Goal: Find specific page/section: Find specific page/section

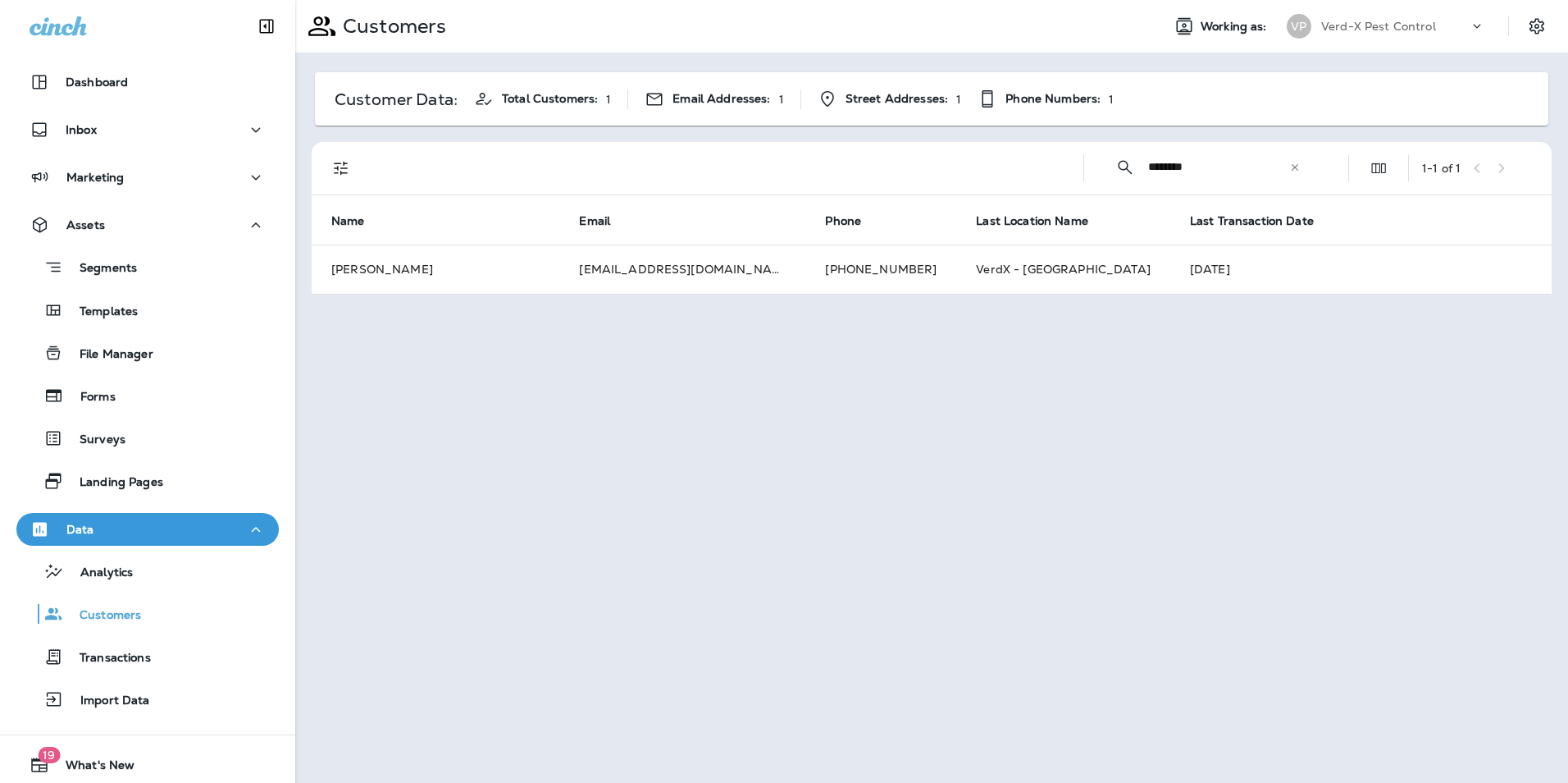
click at [1294, 171] on icon at bounding box center [1295, 167] width 12 height 12
click at [1197, 167] on input "text" at bounding box center [1233, 167] width 171 height 43
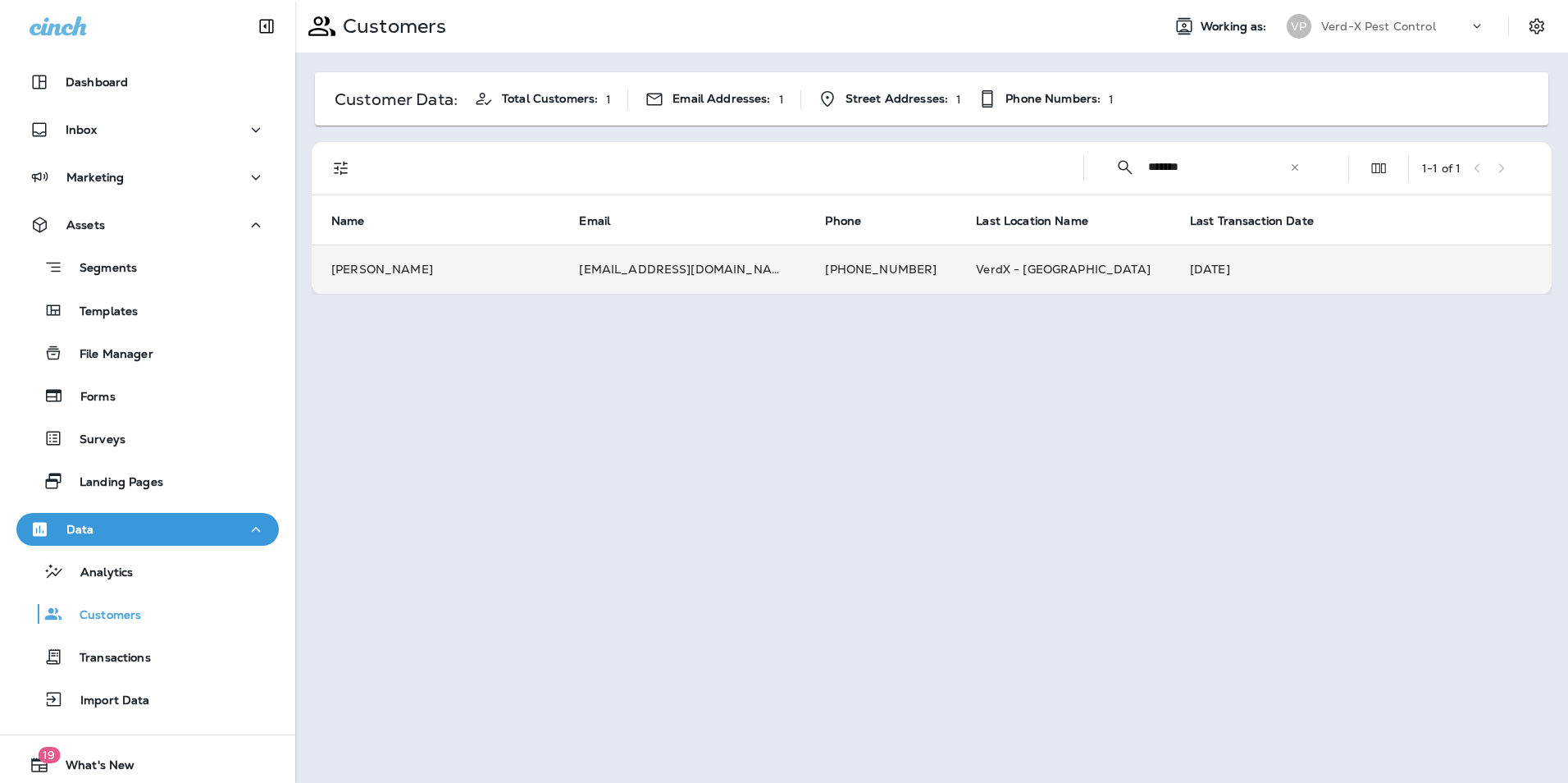
click at [681, 272] on td "[EMAIL_ADDRESS][DOMAIN_NAME]" at bounding box center [682, 269] width 246 height 49
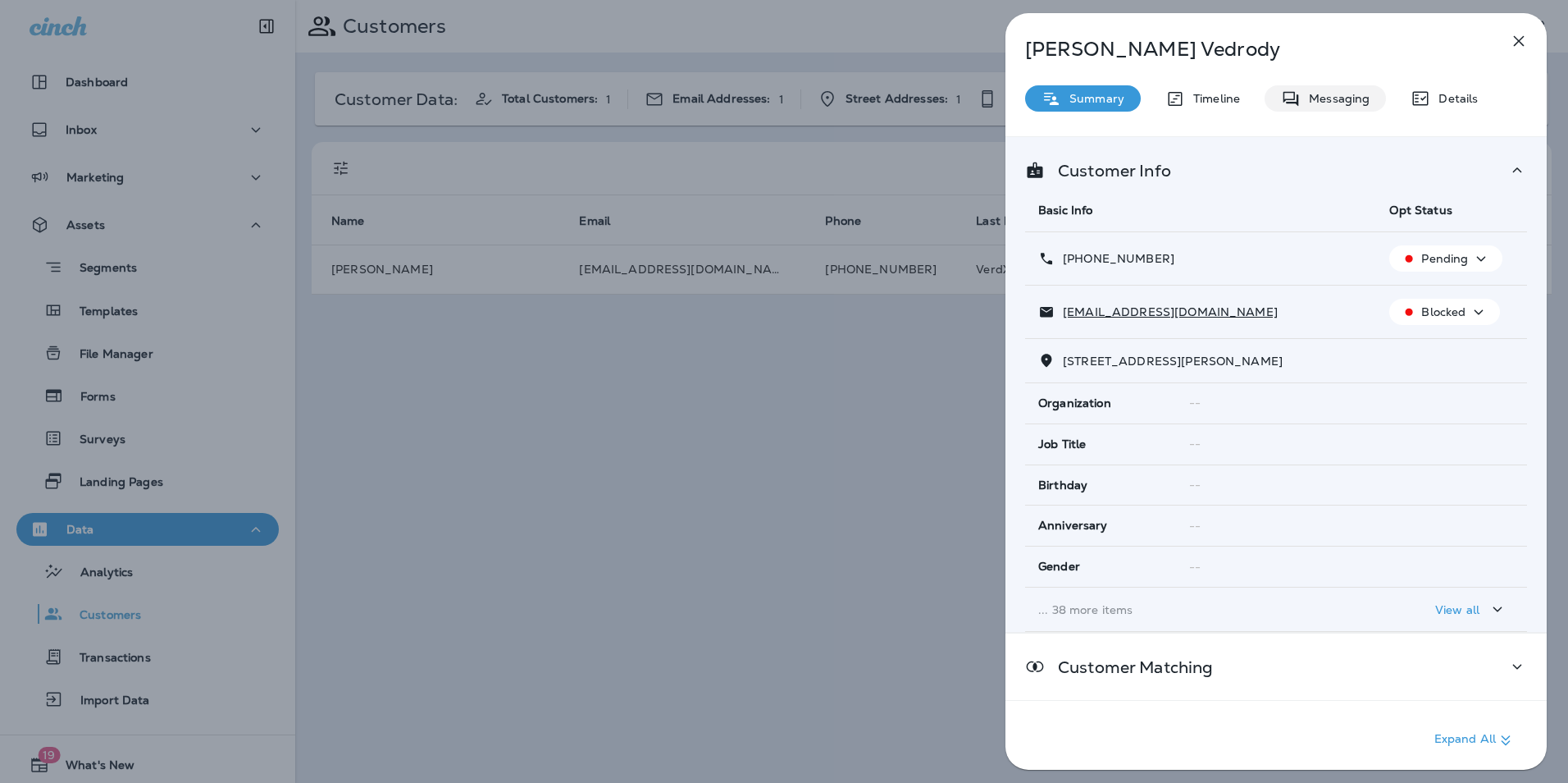
click at [1316, 97] on p "Messaging" at bounding box center [1335, 99] width 69 height 14
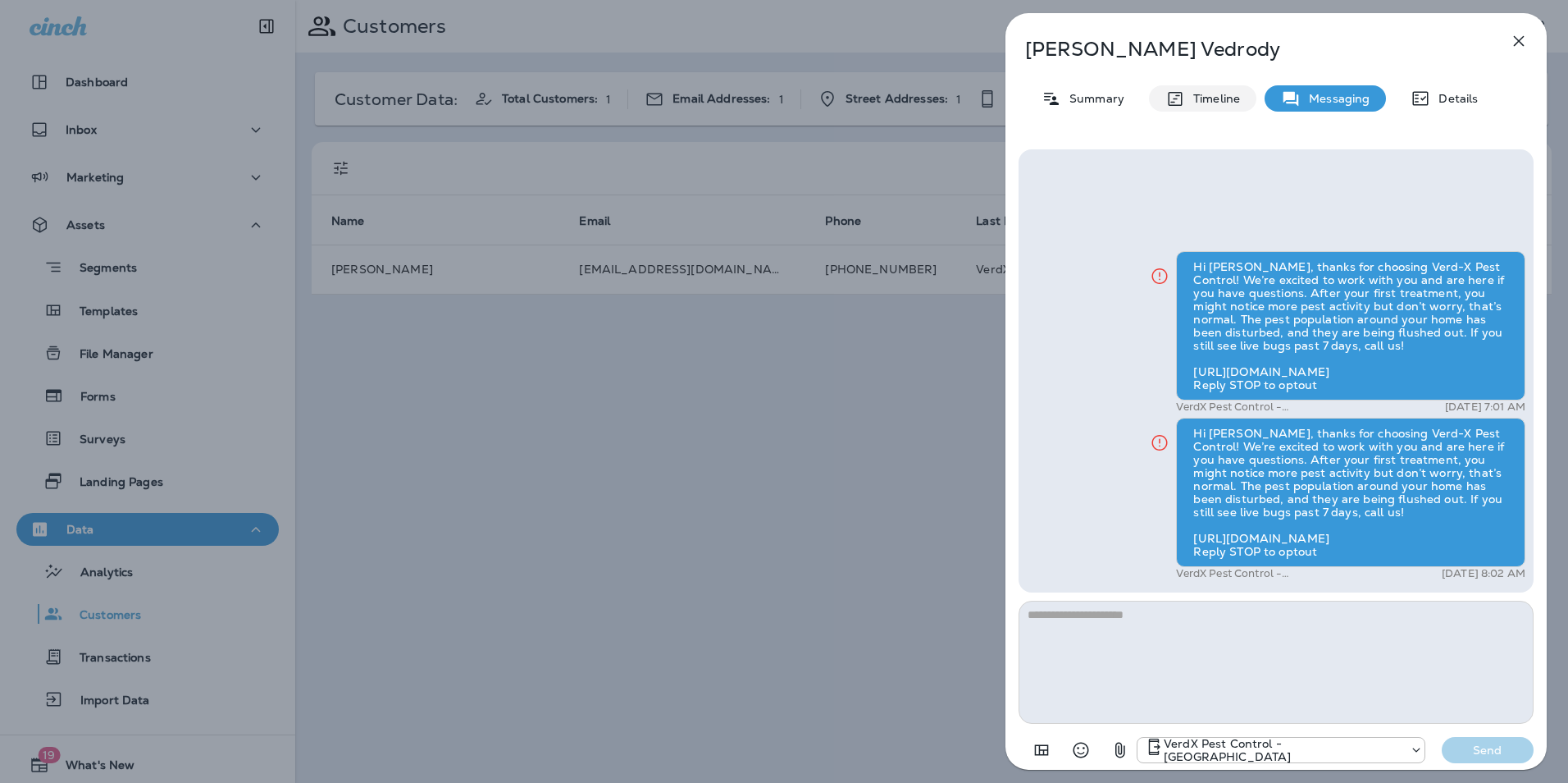
click at [1240, 98] on p "Timeline" at bounding box center [1212, 99] width 55 height 14
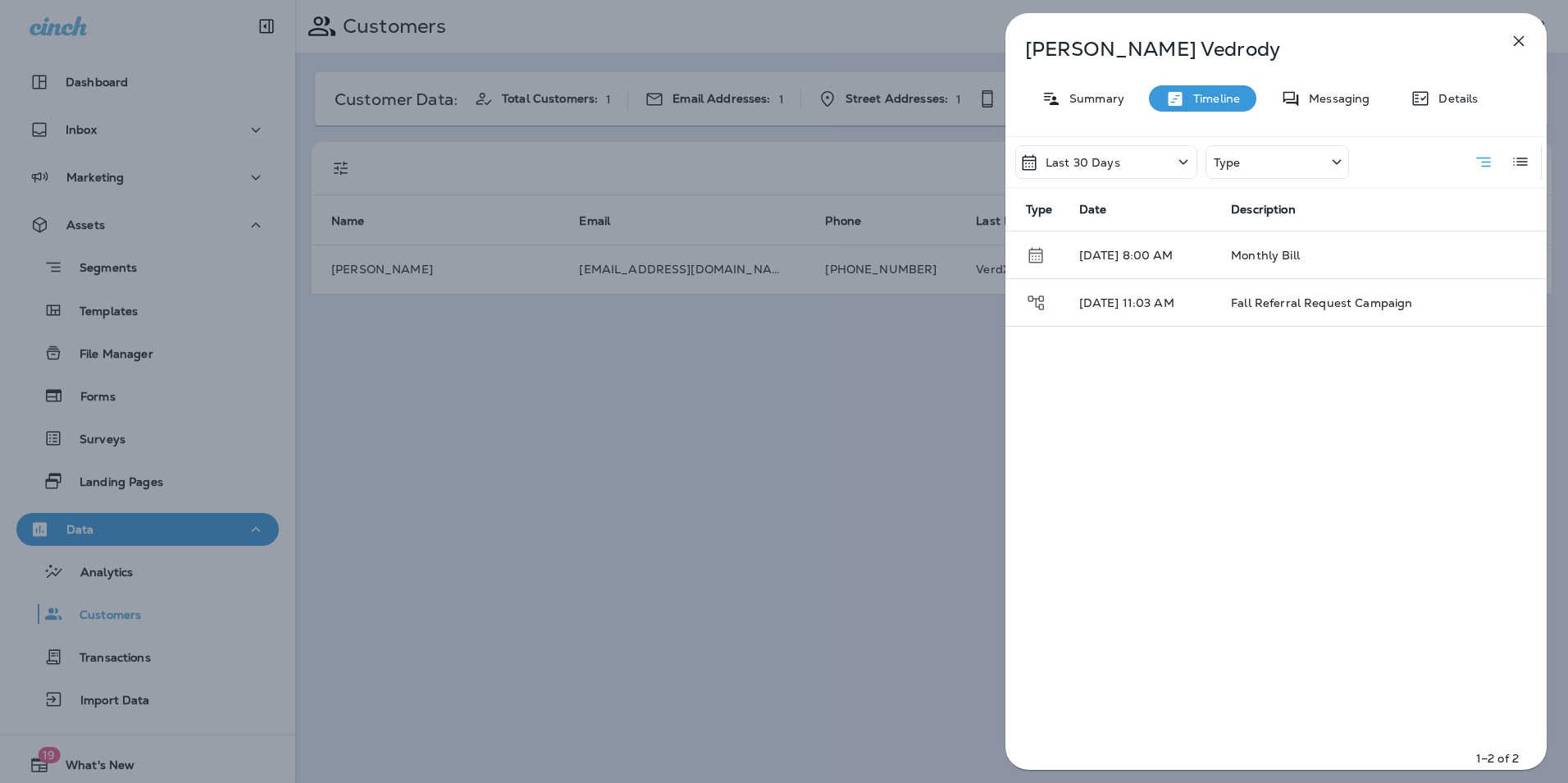
click at [1240, 167] on p "Type" at bounding box center [1228, 162] width 27 height 14
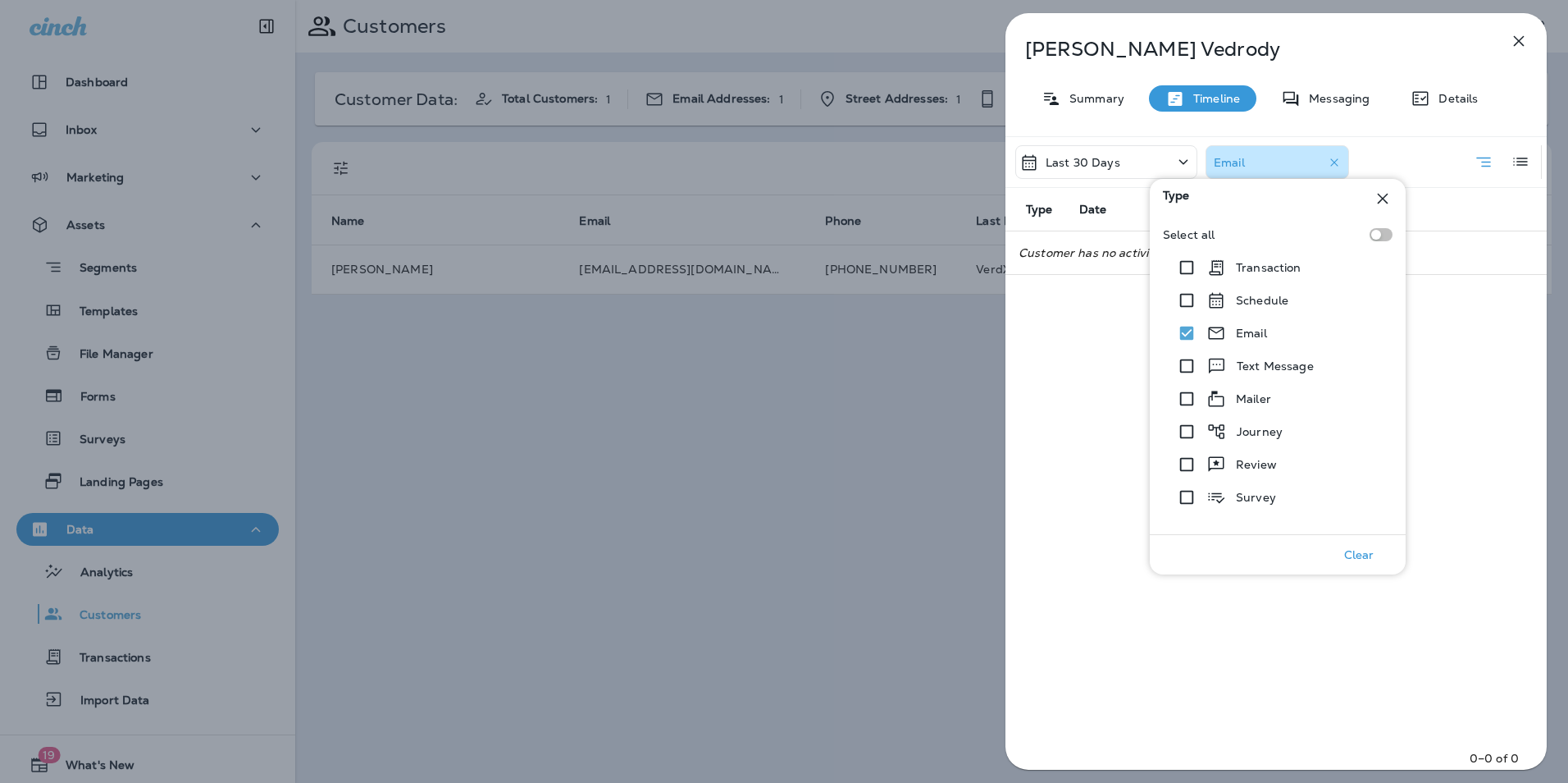
click at [1104, 325] on div "Last 30 Days Email Type Date Description Customer has no activity with these fi…" at bounding box center [1276, 457] width 541 height 644
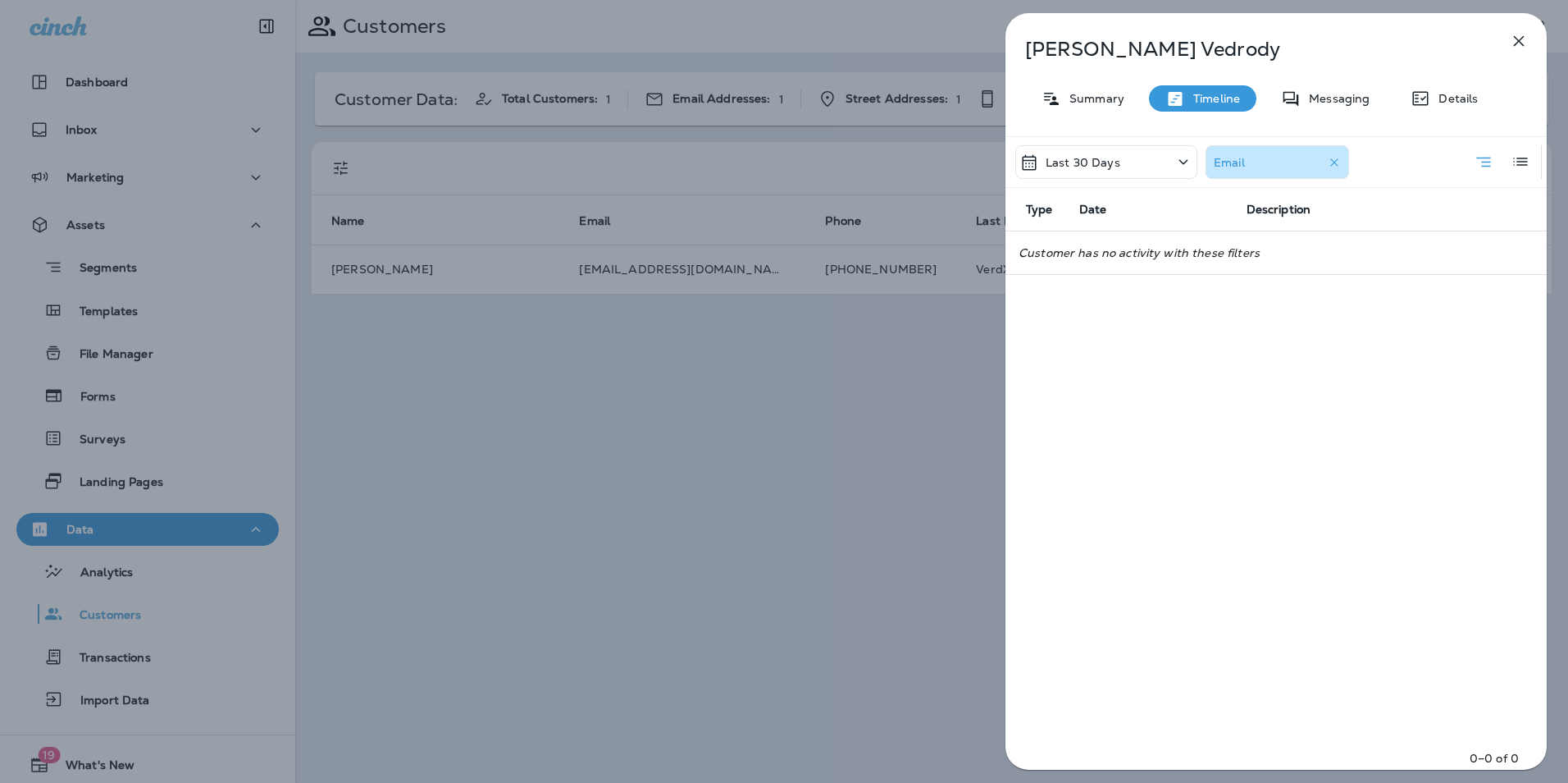
click at [1131, 159] on div "Last 30 Days" at bounding box center [1106, 161] width 182 height 33
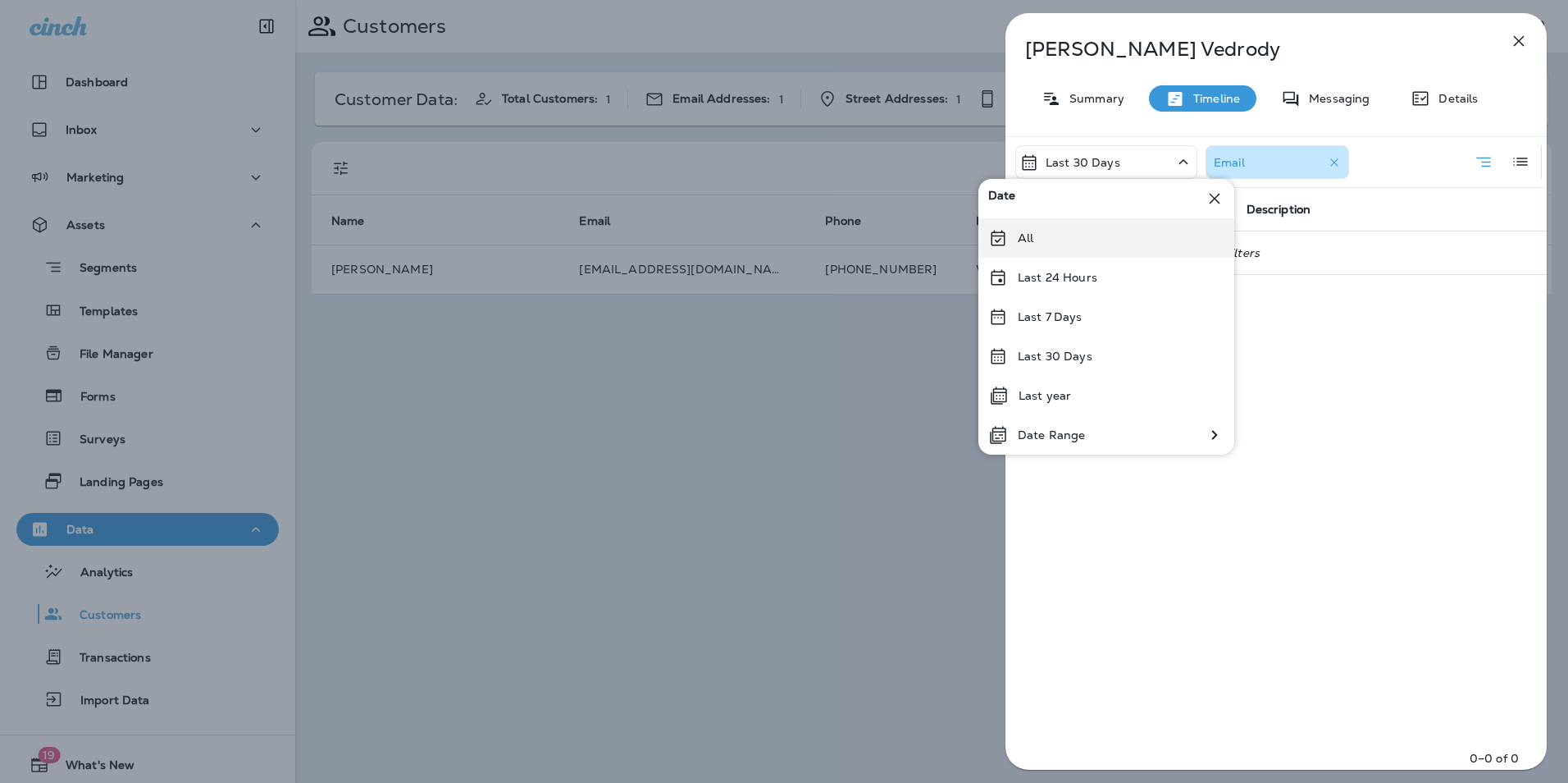
click at [1085, 243] on div "All" at bounding box center [1106, 238] width 256 height 40
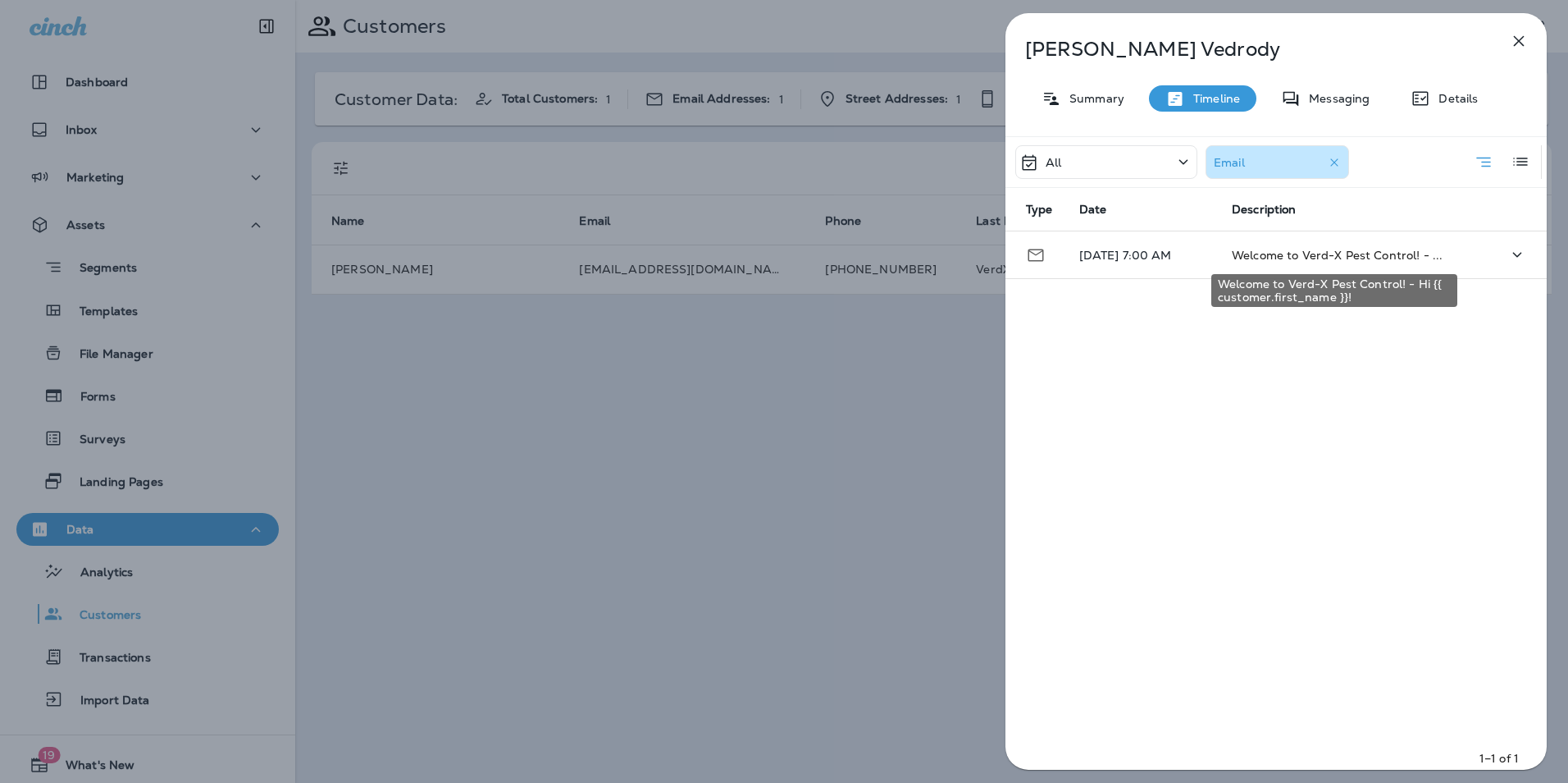
click at [1309, 258] on span "Welcome to Verd-X Pest Control! - ..." at bounding box center [1337, 255] width 211 height 14
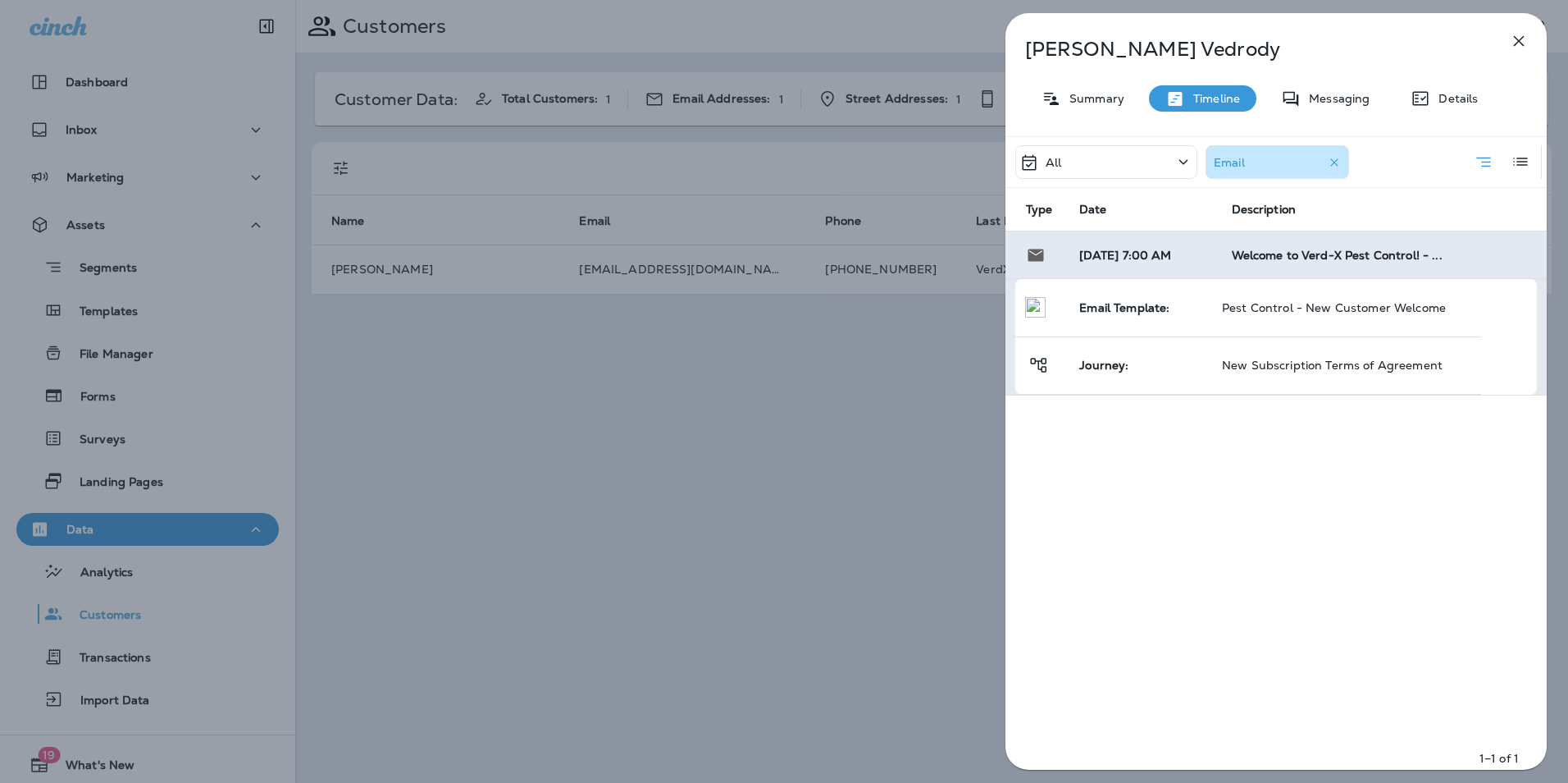
click at [1512, 43] on icon "button" at bounding box center [1519, 41] width 20 height 20
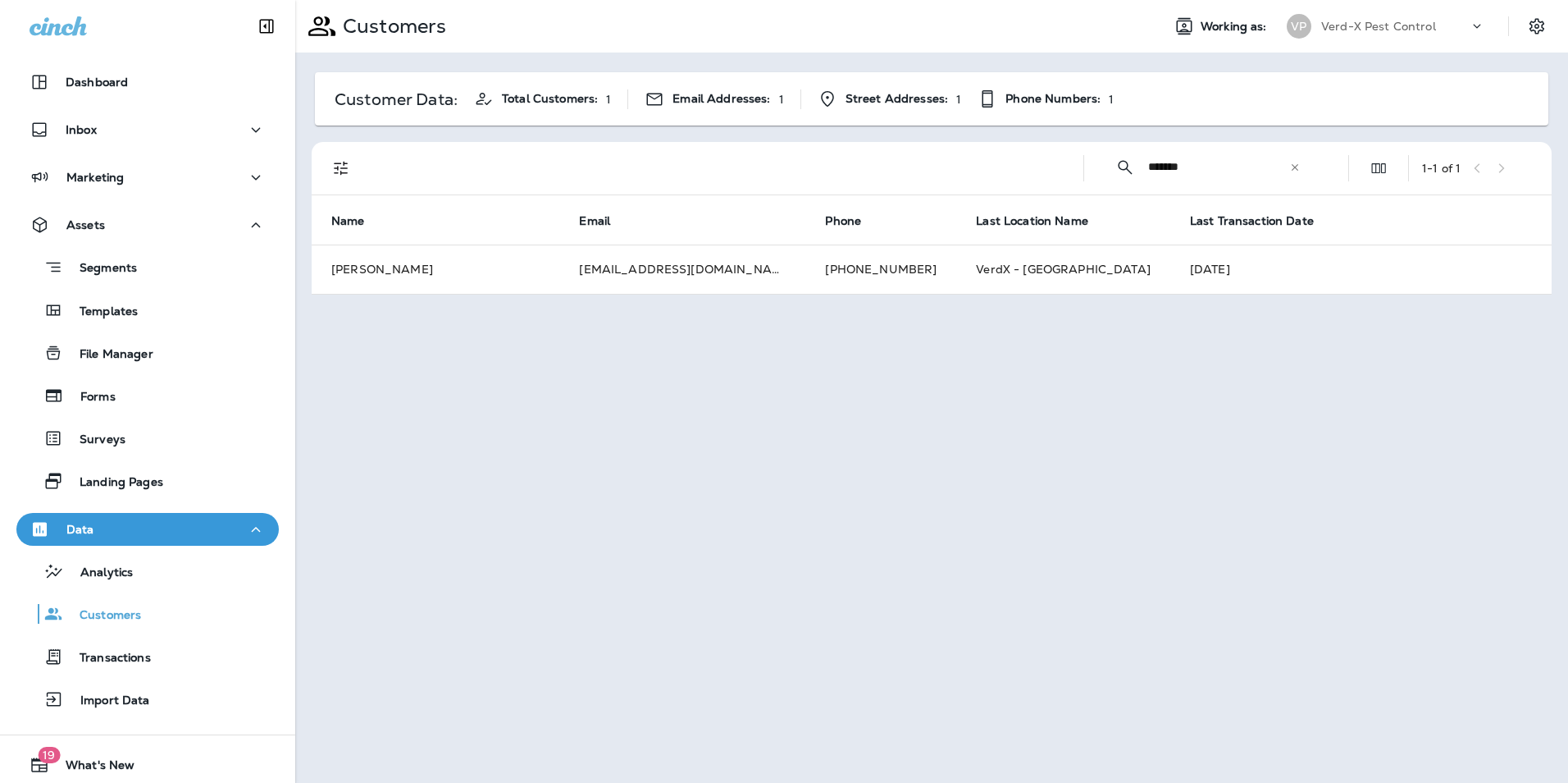
drag, startPoint x: 1091, startPoint y: 175, endPoint x: 1058, endPoint y: 176, distance: 33.0
click at [1058, 176] on div "​ ******* ​ ​ 1 - 1 of 1" at bounding box center [935, 168] width 1221 height 53
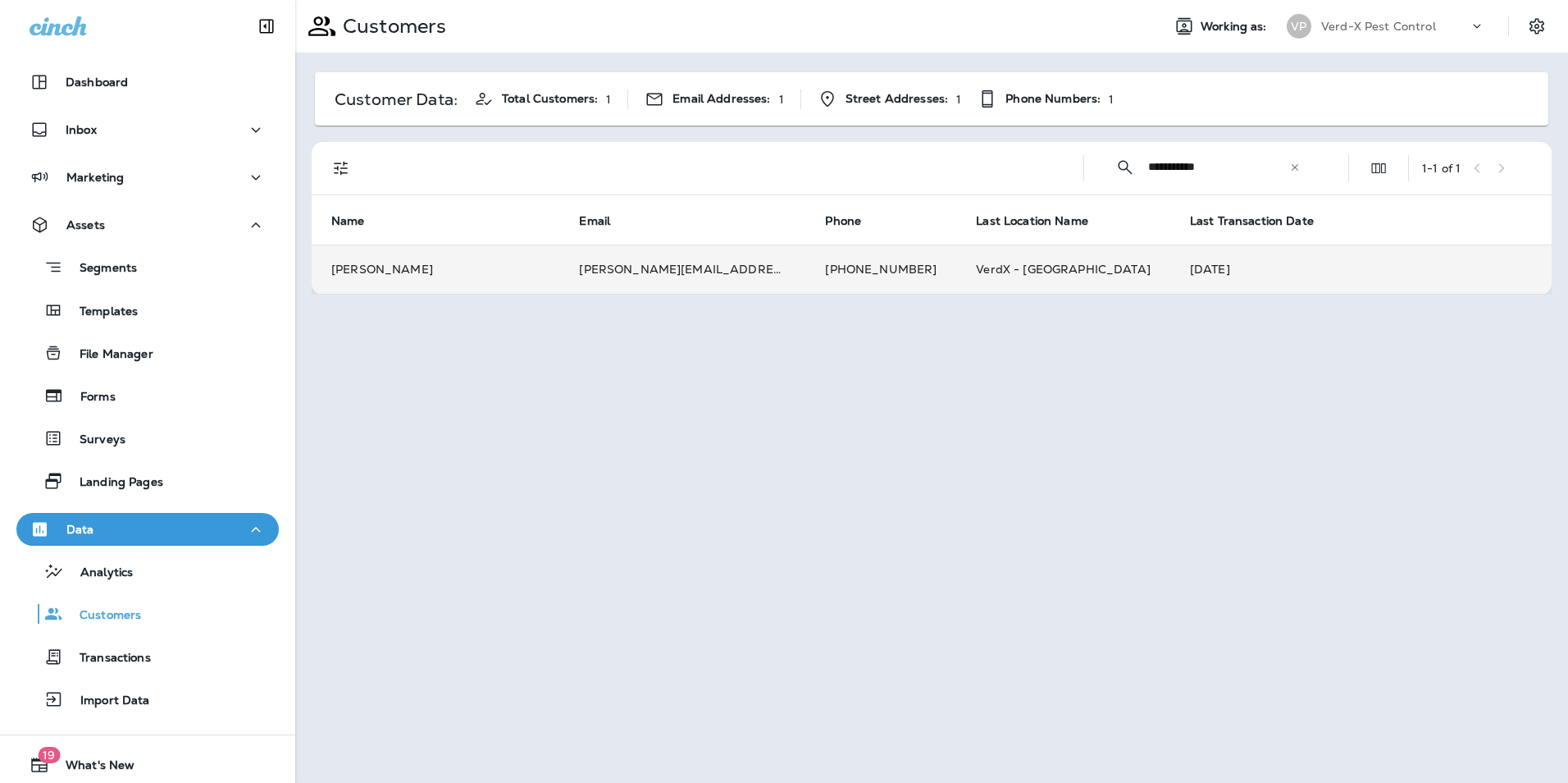
type input "**********"
click at [574, 266] on td "[PERSON_NAME][EMAIL_ADDRESS][PERSON_NAME][PERSON_NAME][DOMAIN_NAME]" at bounding box center [682, 269] width 246 height 49
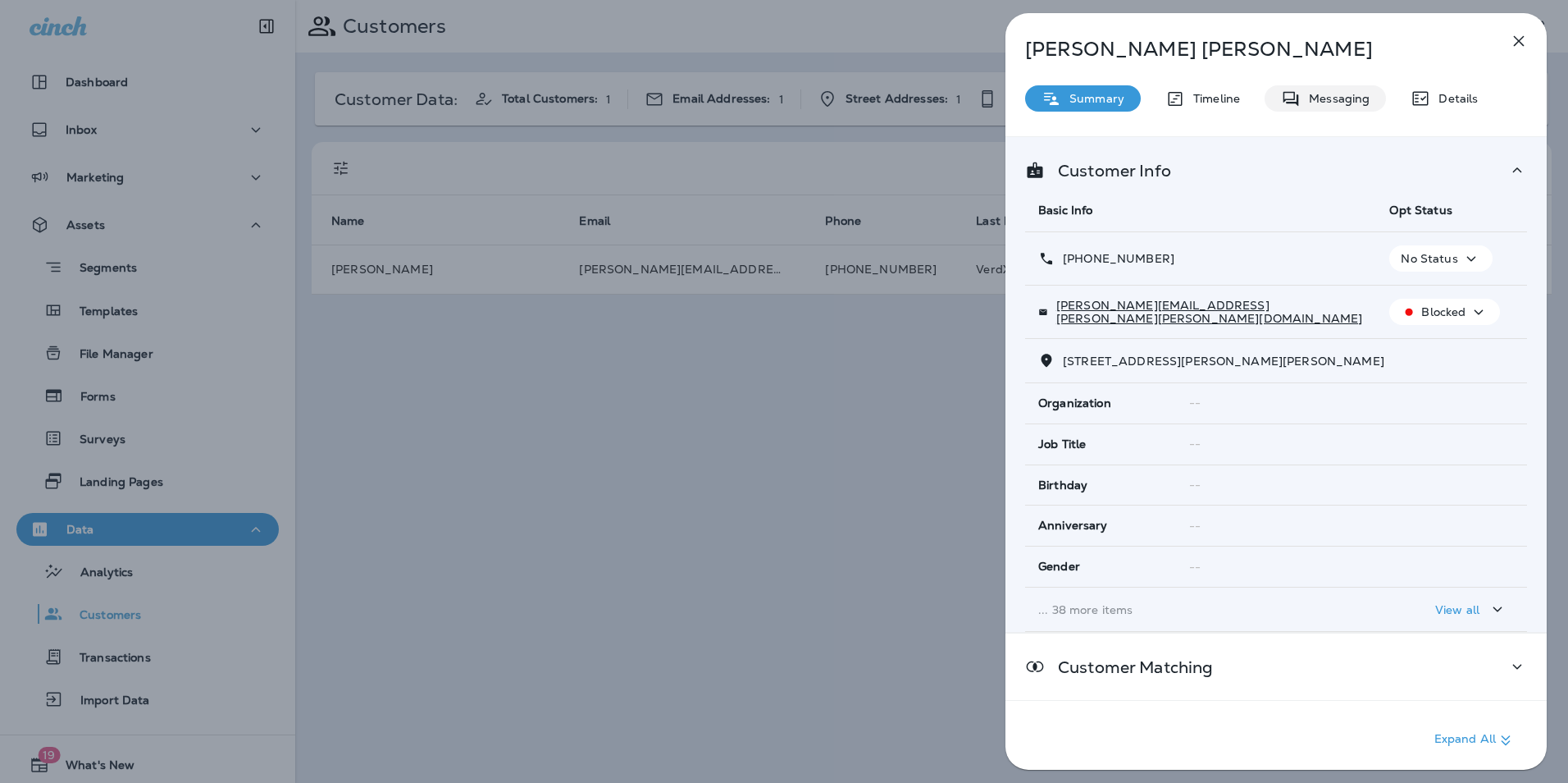
click at [1334, 92] on p "Messaging" at bounding box center [1335, 99] width 69 height 14
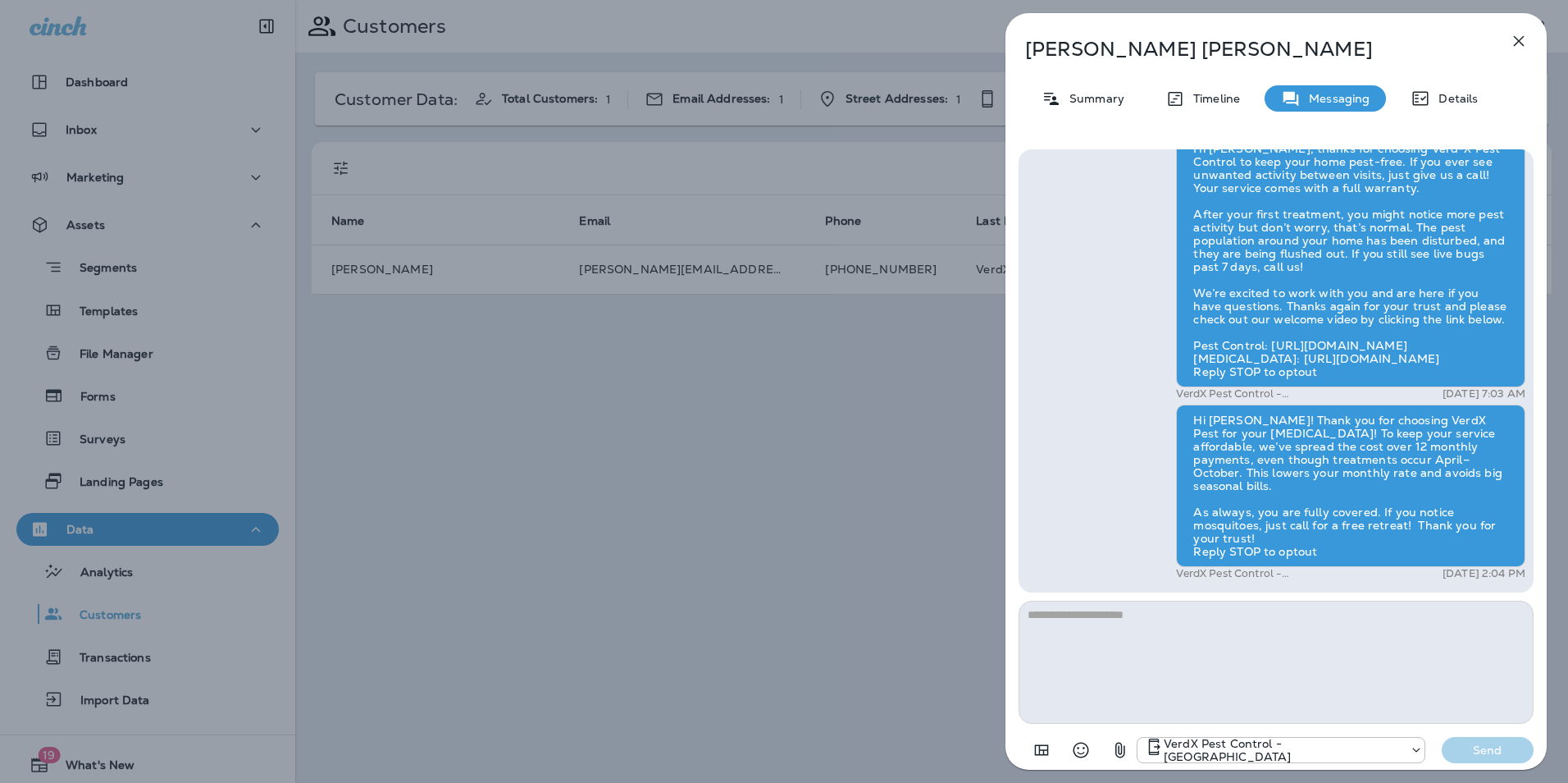
click at [773, 441] on div "[PERSON_NAME] Summary Timeline Messaging Details Hi [PERSON_NAME], thanks for c…" at bounding box center [784, 391] width 1568 height 783
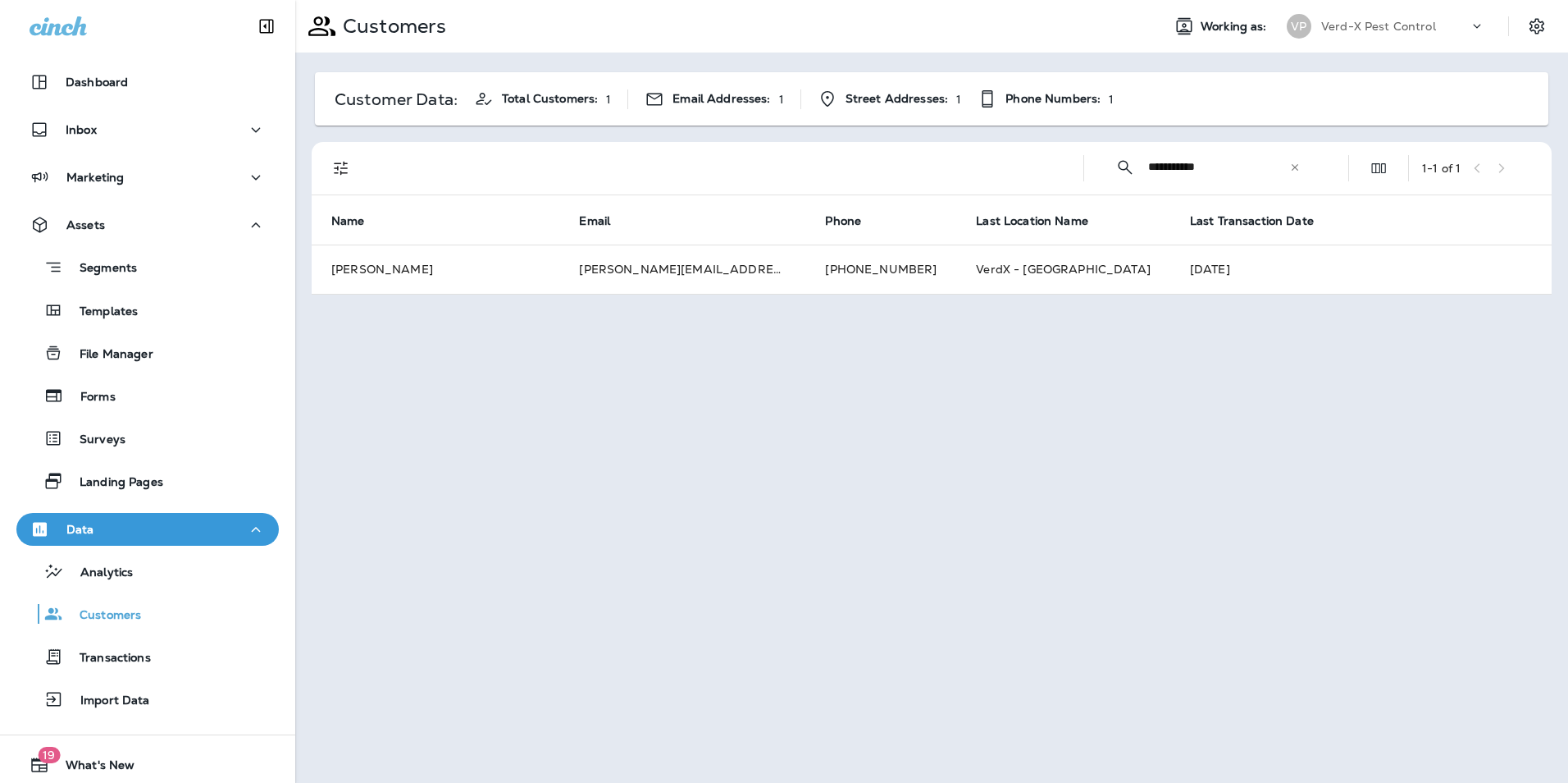
click at [1295, 166] on icon at bounding box center [1295, 167] width 12 height 12
click at [1188, 171] on input "text" at bounding box center [1233, 167] width 171 height 43
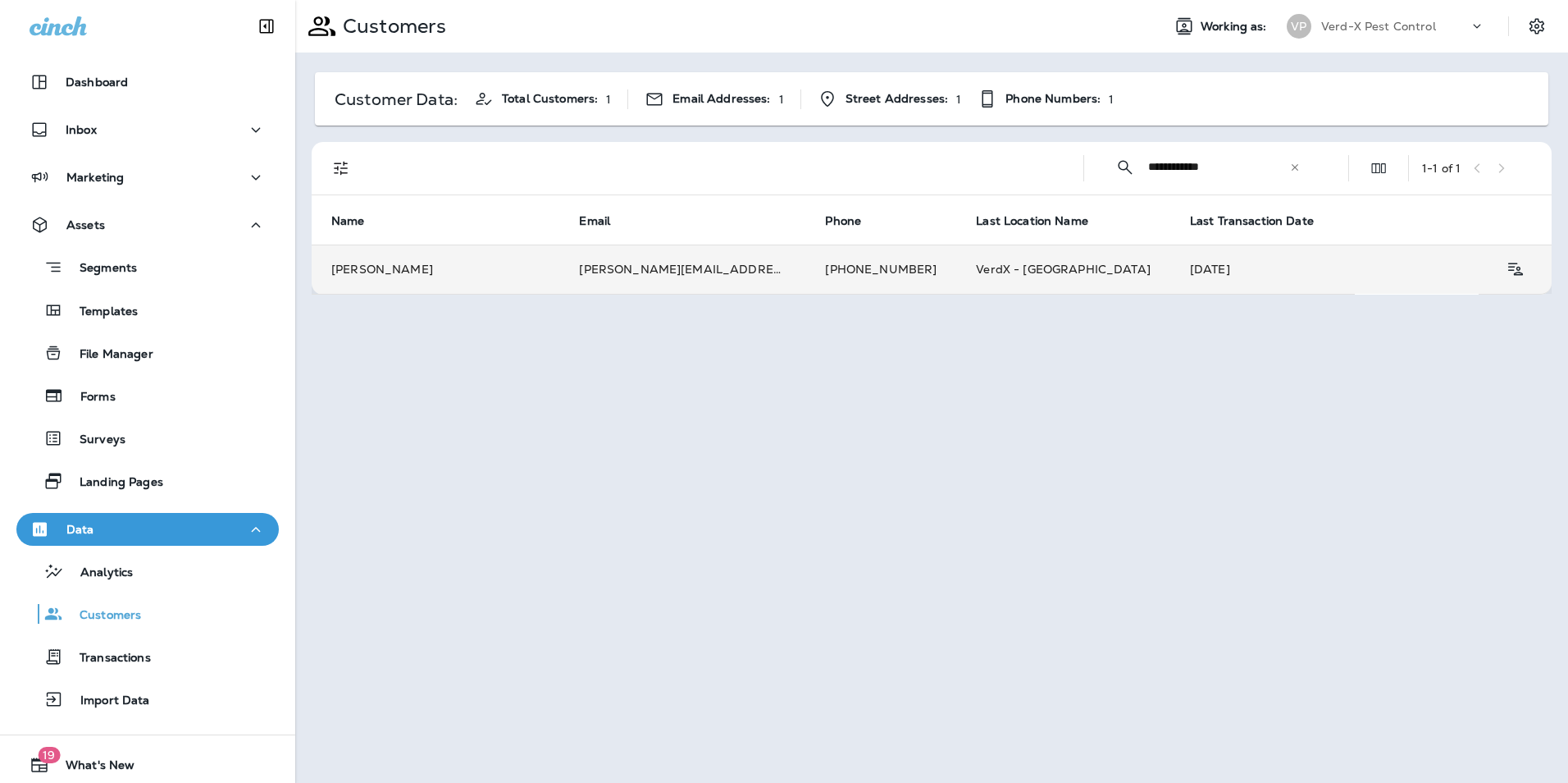
type input "**********"
click at [805, 267] on td "[PHONE_NUMBER]" at bounding box center [880, 269] width 151 height 49
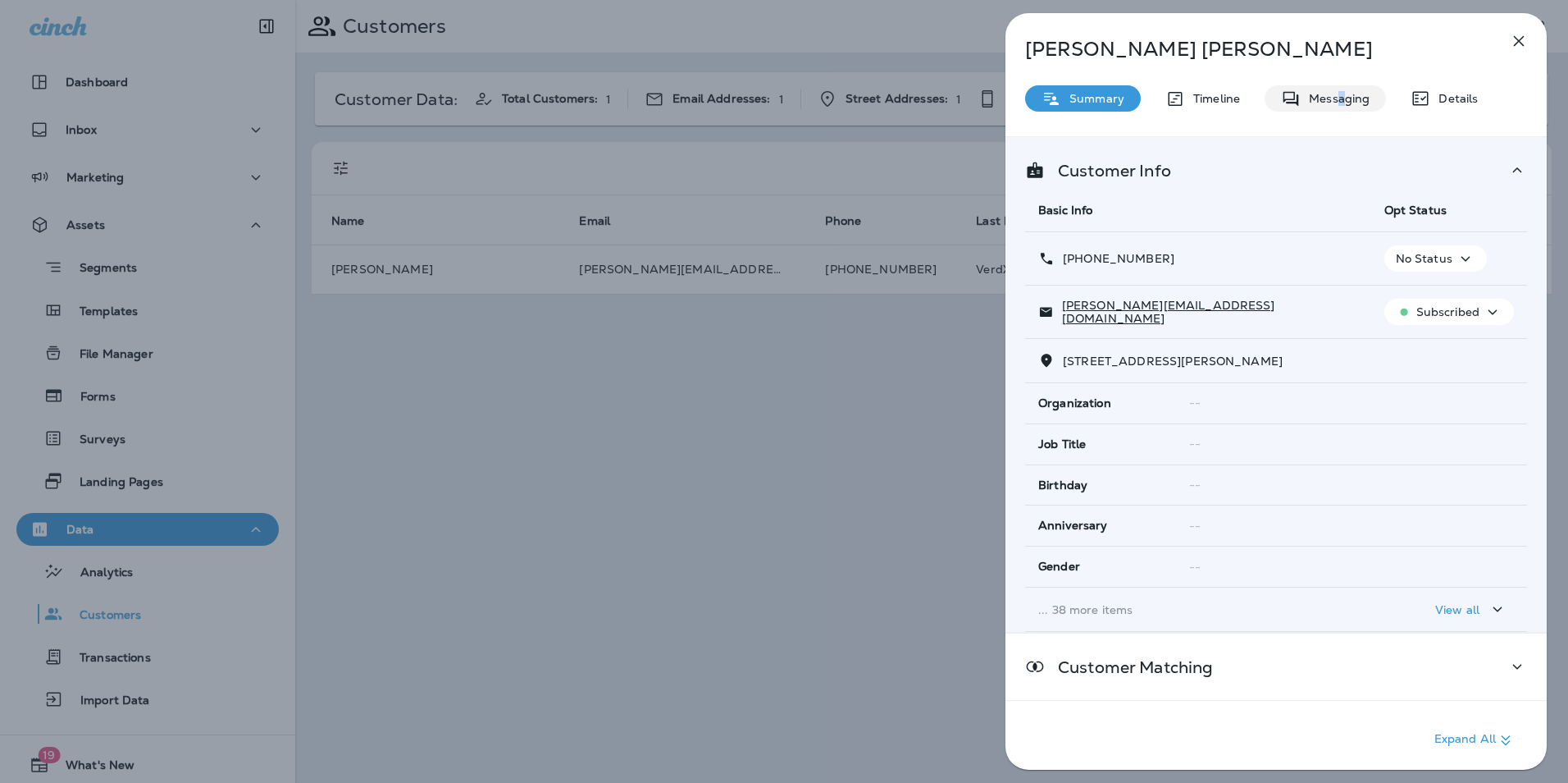
click at [1341, 92] on p "Messaging" at bounding box center [1335, 99] width 69 height 14
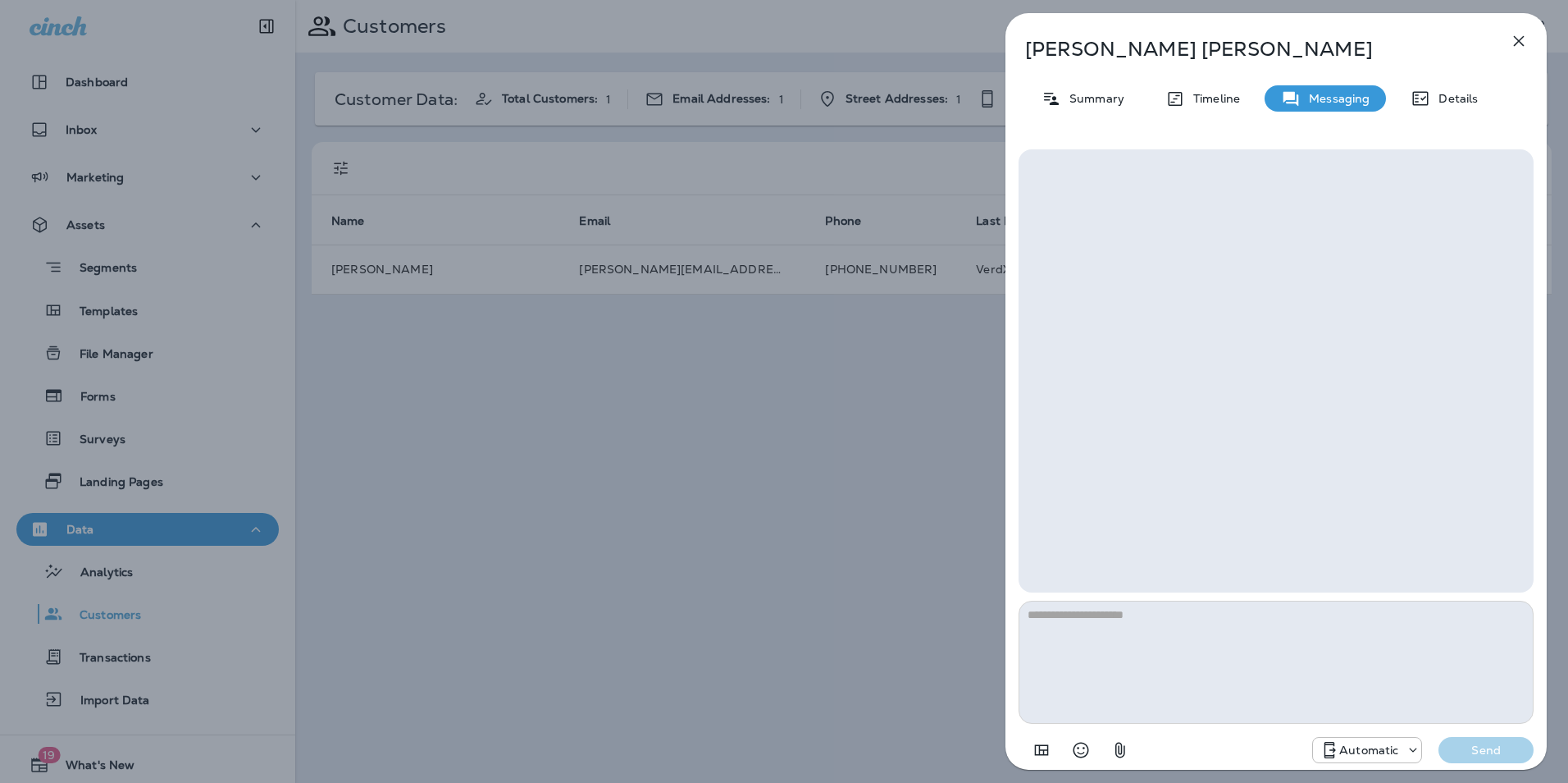
click at [1515, 43] on icon "button" at bounding box center [1519, 41] width 20 height 20
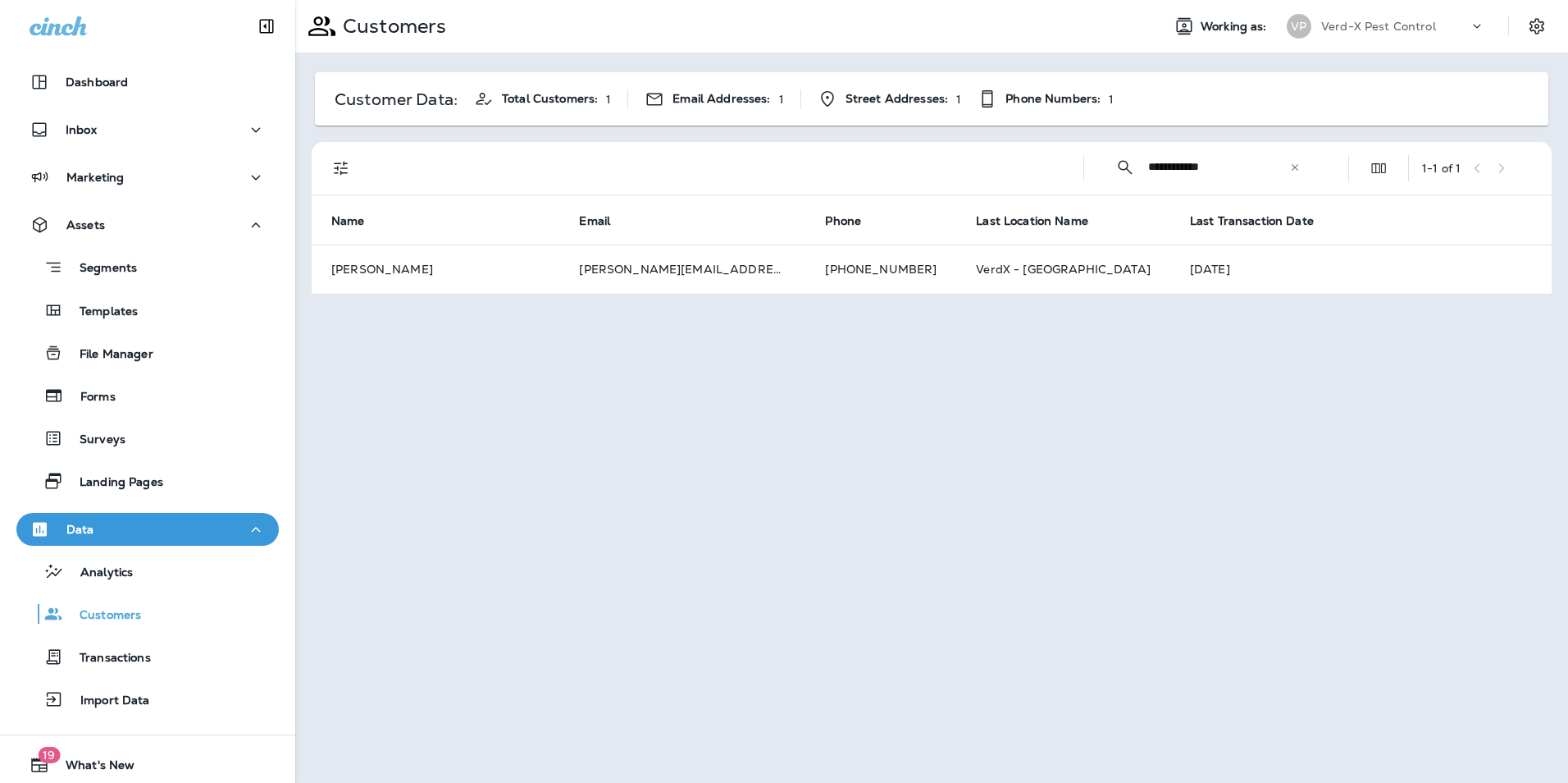
click at [1294, 167] on icon at bounding box center [1295, 166] width 6 height 6
click at [1157, 175] on input "text" at bounding box center [1233, 167] width 171 height 43
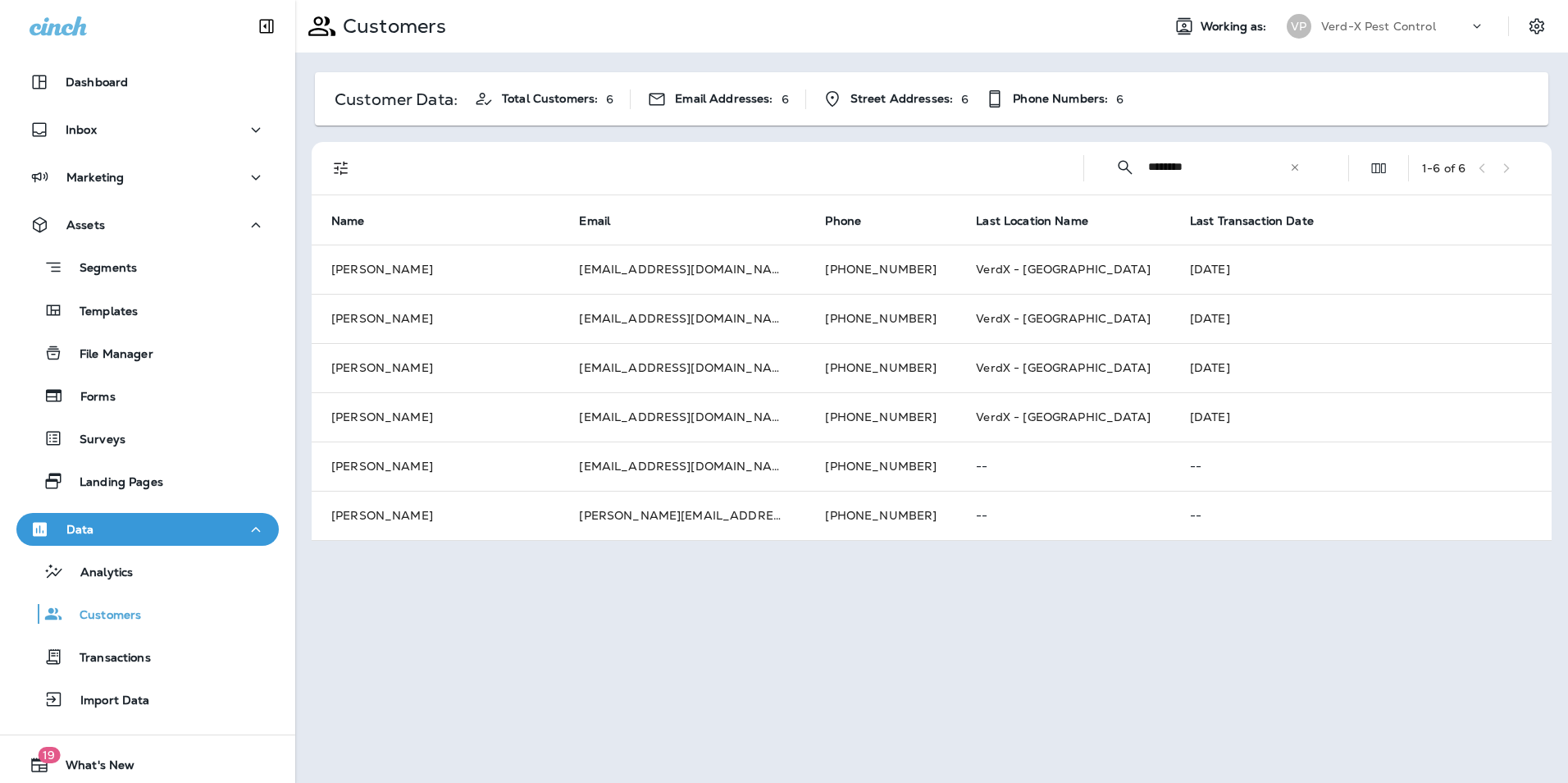
drag, startPoint x: 1096, startPoint y: 167, endPoint x: 1026, endPoint y: 184, distance: 72.0
click at [1025, 180] on div "​ ******** ​ ​ 1 - 6 of 6" at bounding box center [935, 168] width 1221 height 53
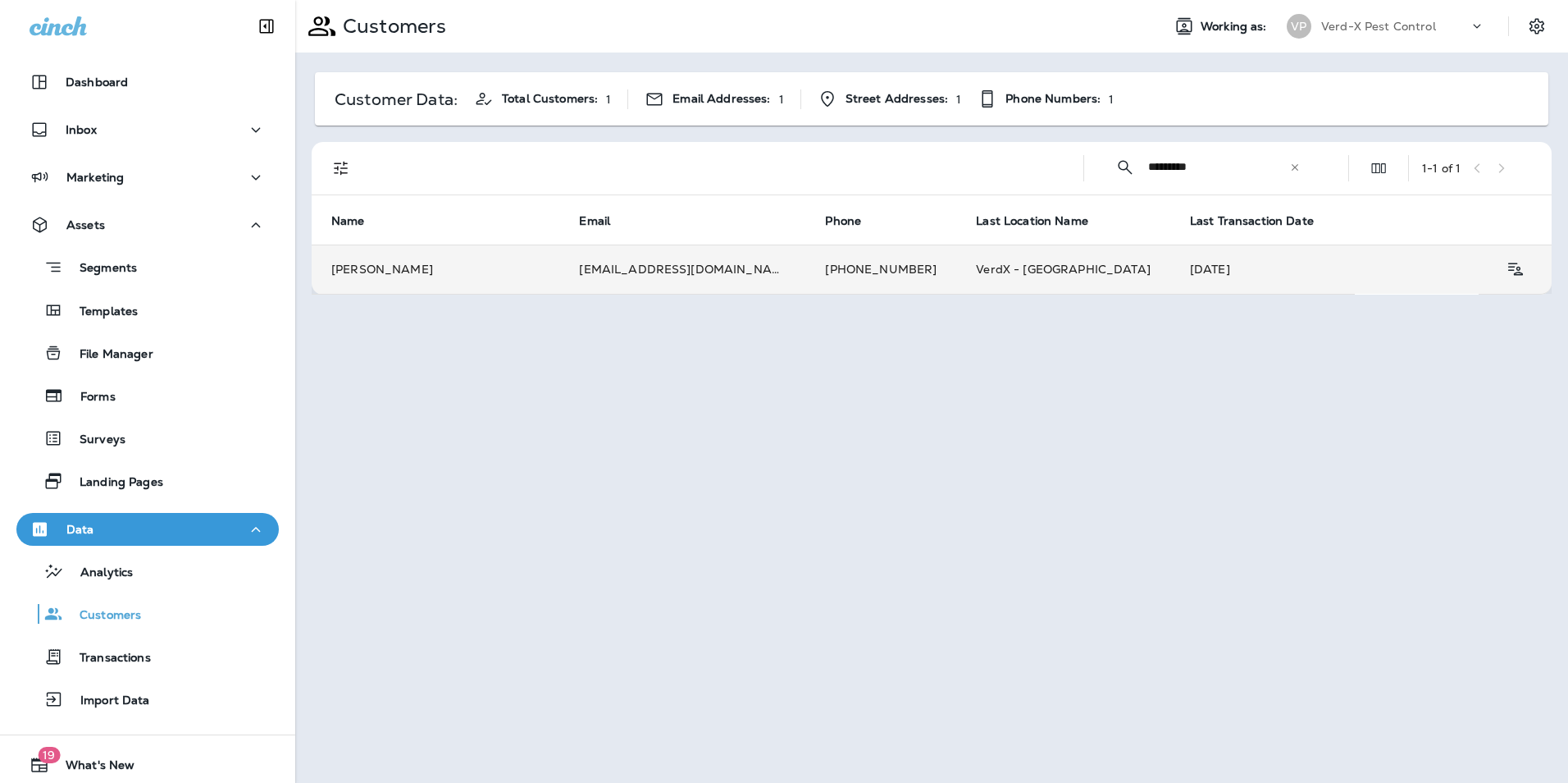
type input "*********"
click at [805, 267] on td "[PHONE_NUMBER]" at bounding box center [880, 269] width 151 height 49
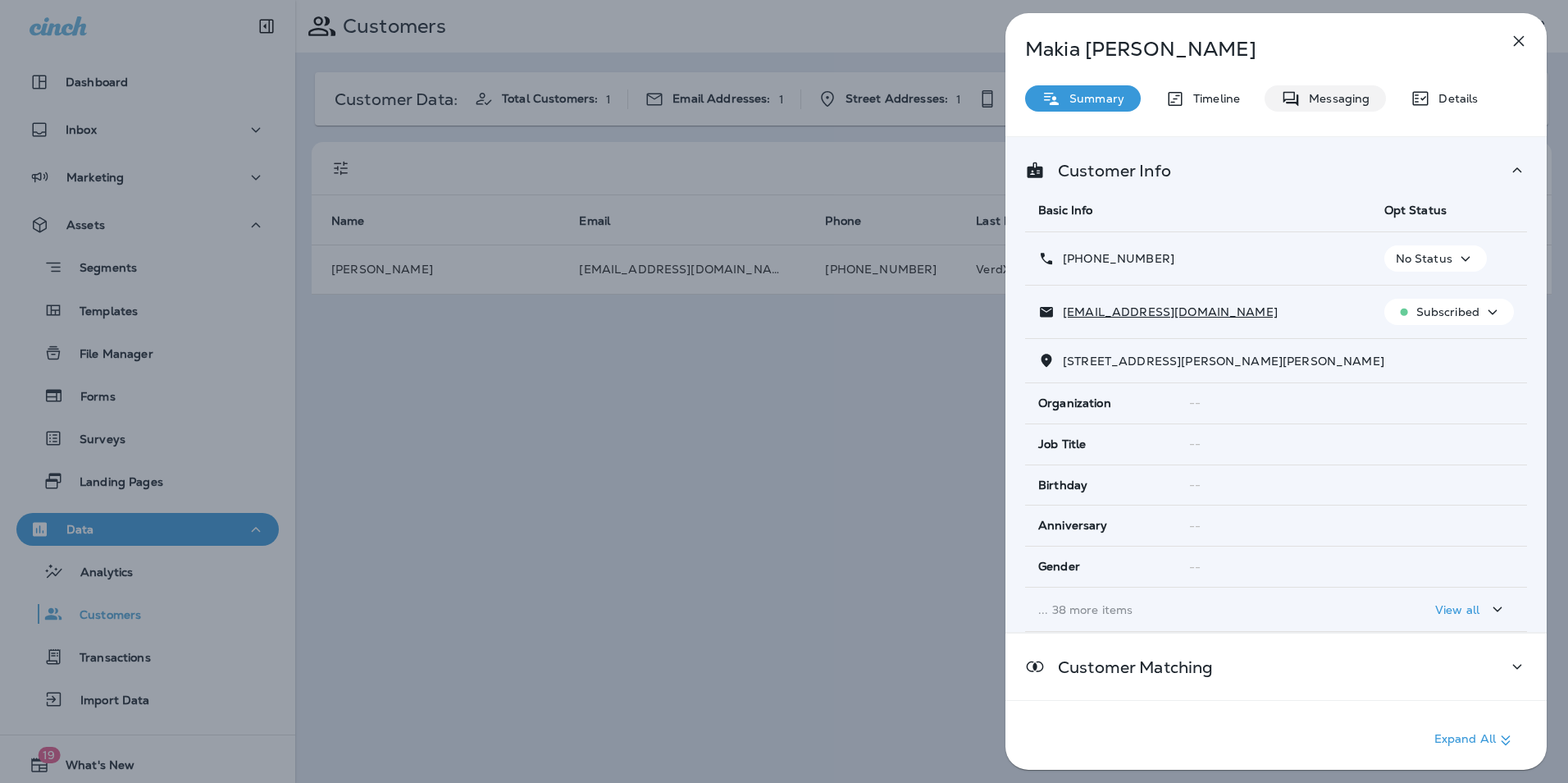
click at [1354, 100] on p "Messaging" at bounding box center [1335, 99] width 69 height 14
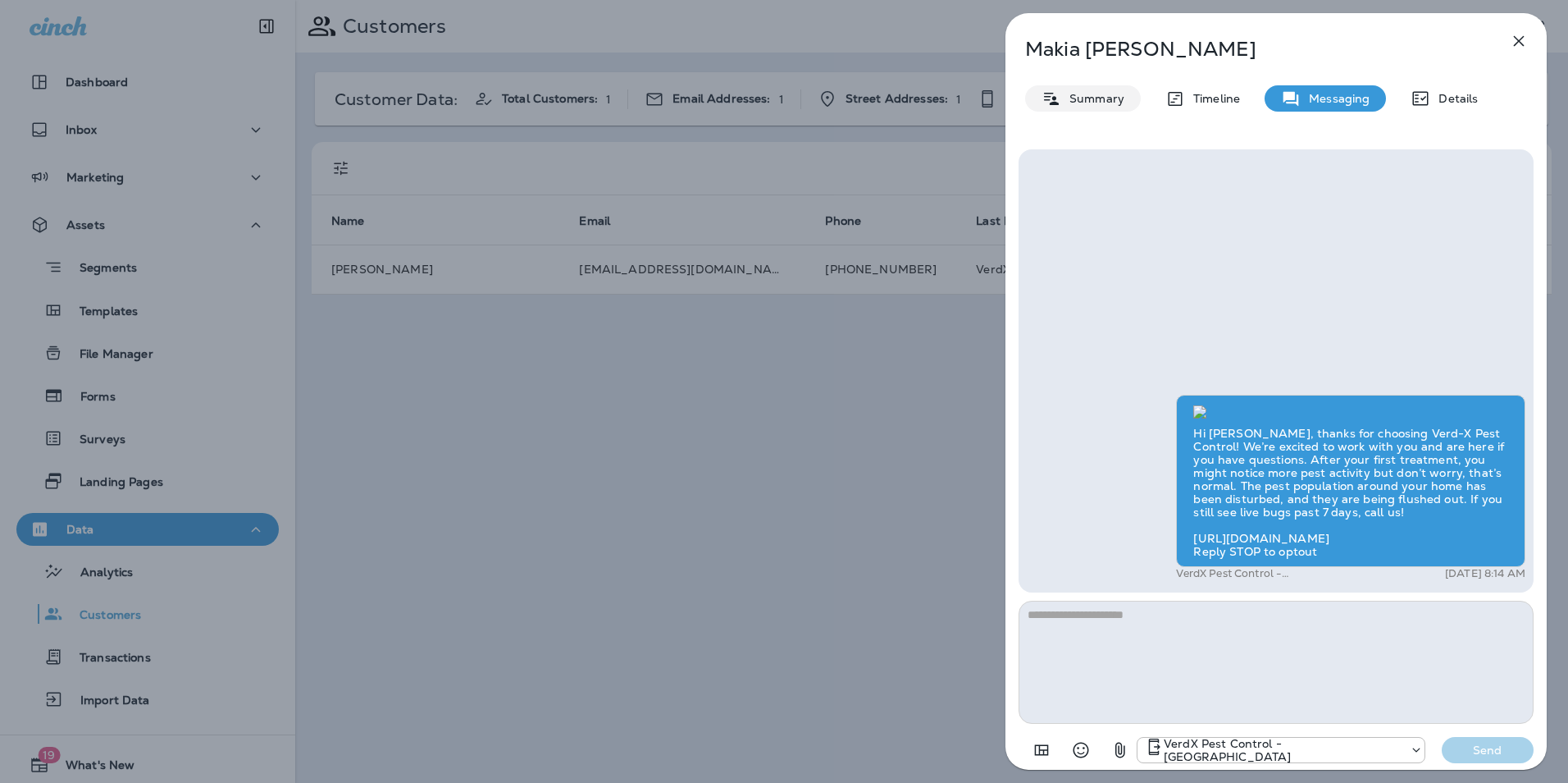
click at [1100, 100] on p "Summary" at bounding box center [1093, 99] width 63 height 14
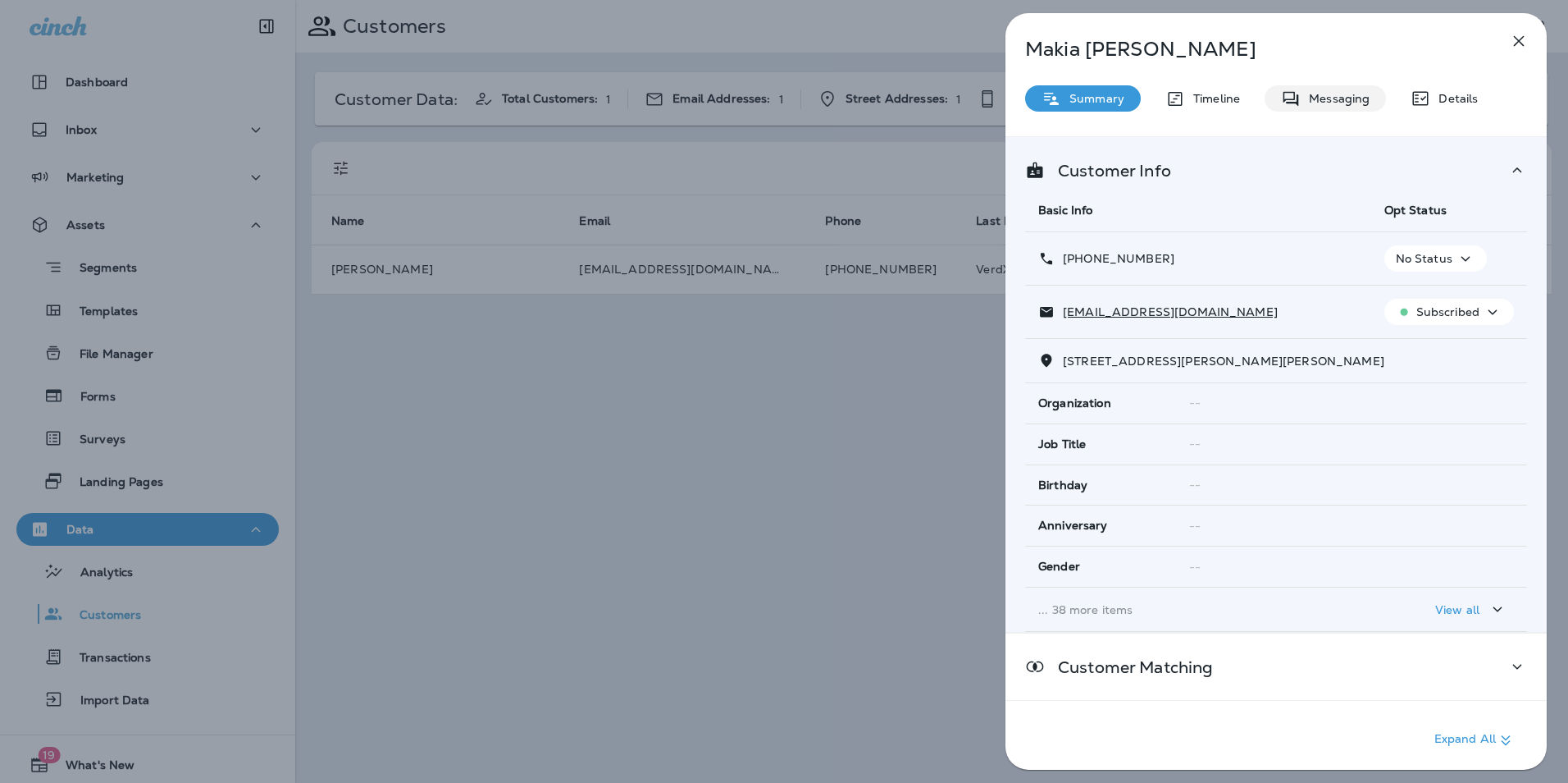
click at [1335, 102] on p "Messaging" at bounding box center [1335, 99] width 69 height 14
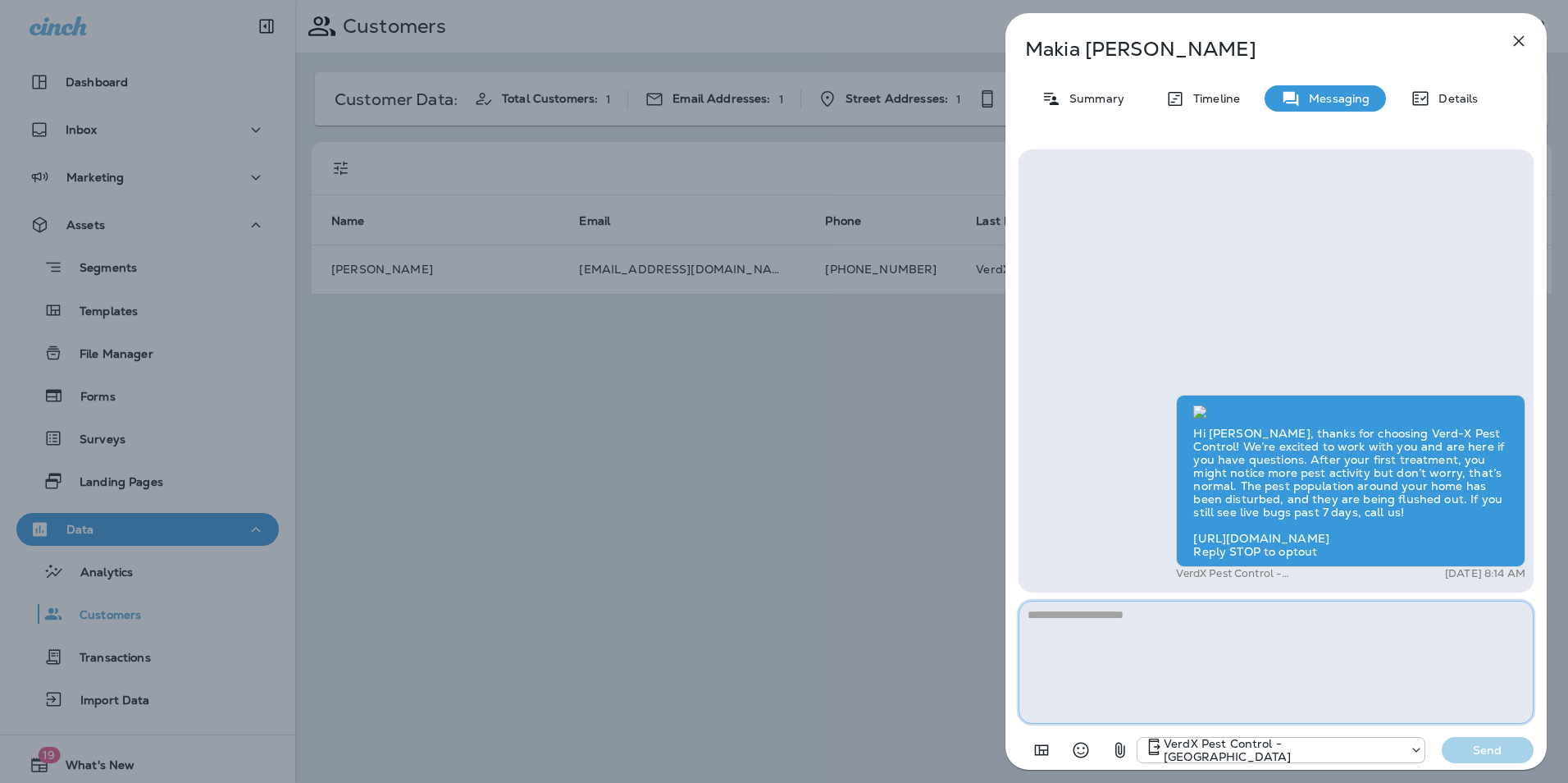
scroll to position [1, 0]
click at [1523, 40] on icon "button" at bounding box center [1519, 41] width 20 height 20
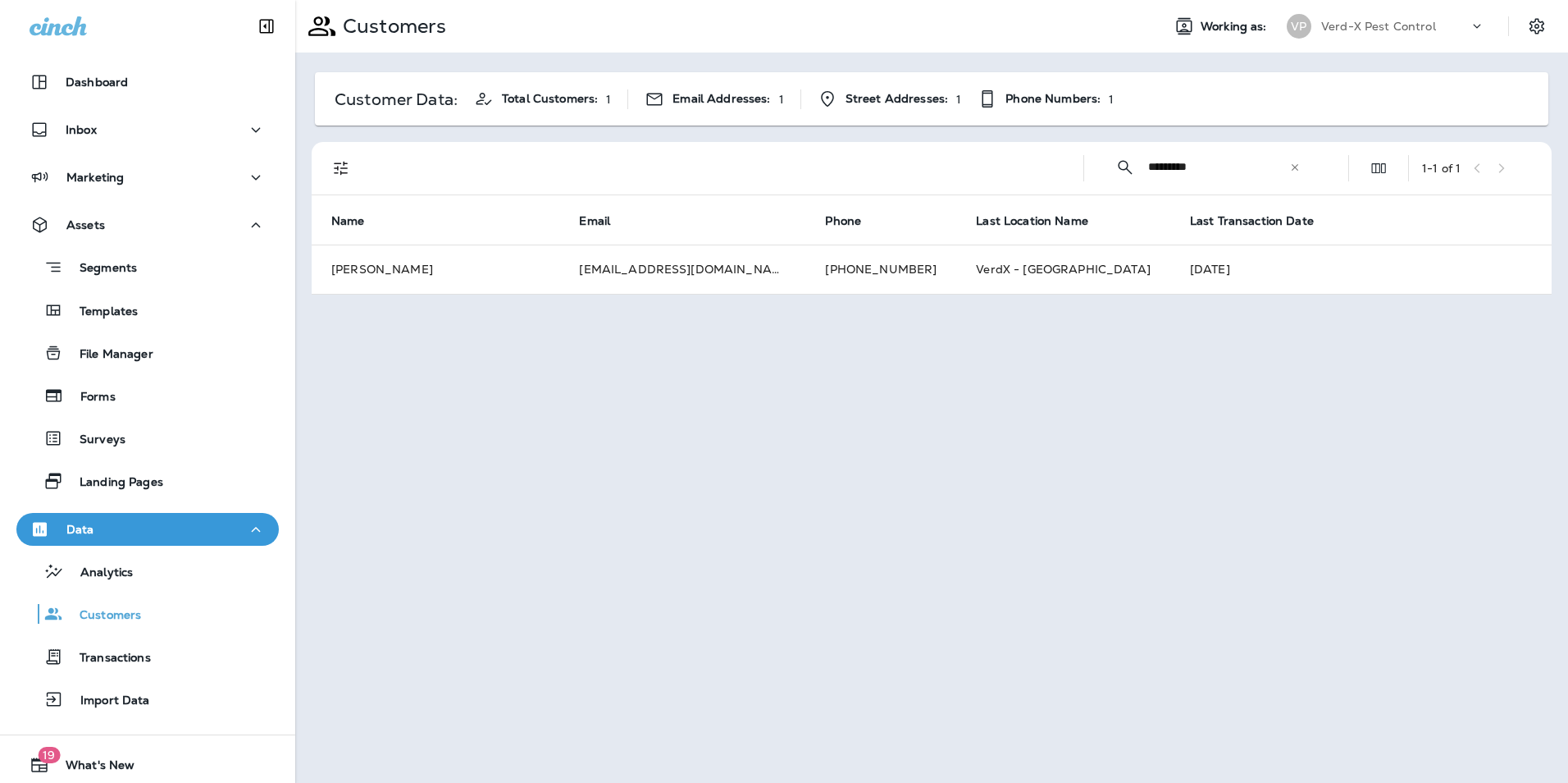
click at [1305, 168] on div "​ ********* ​ ​" at bounding box center [1208, 167] width 222 height 43
click at [1297, 168] on icon at bounding box center [1295, 166] width 6 height 6
click at [1248, 163] on input "text" at bounding box center [1233, 167] width 171 height 43
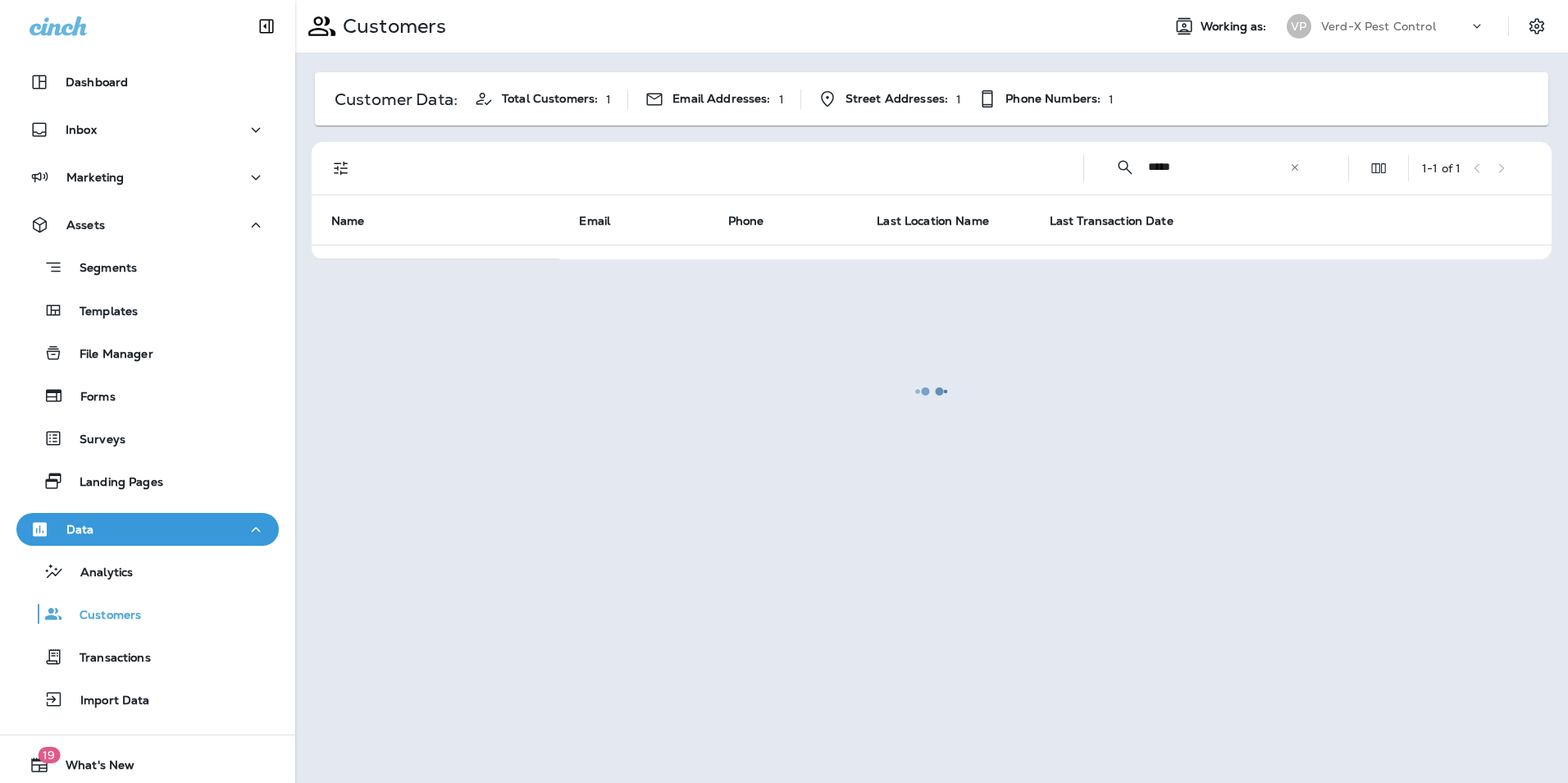
type input "*****"
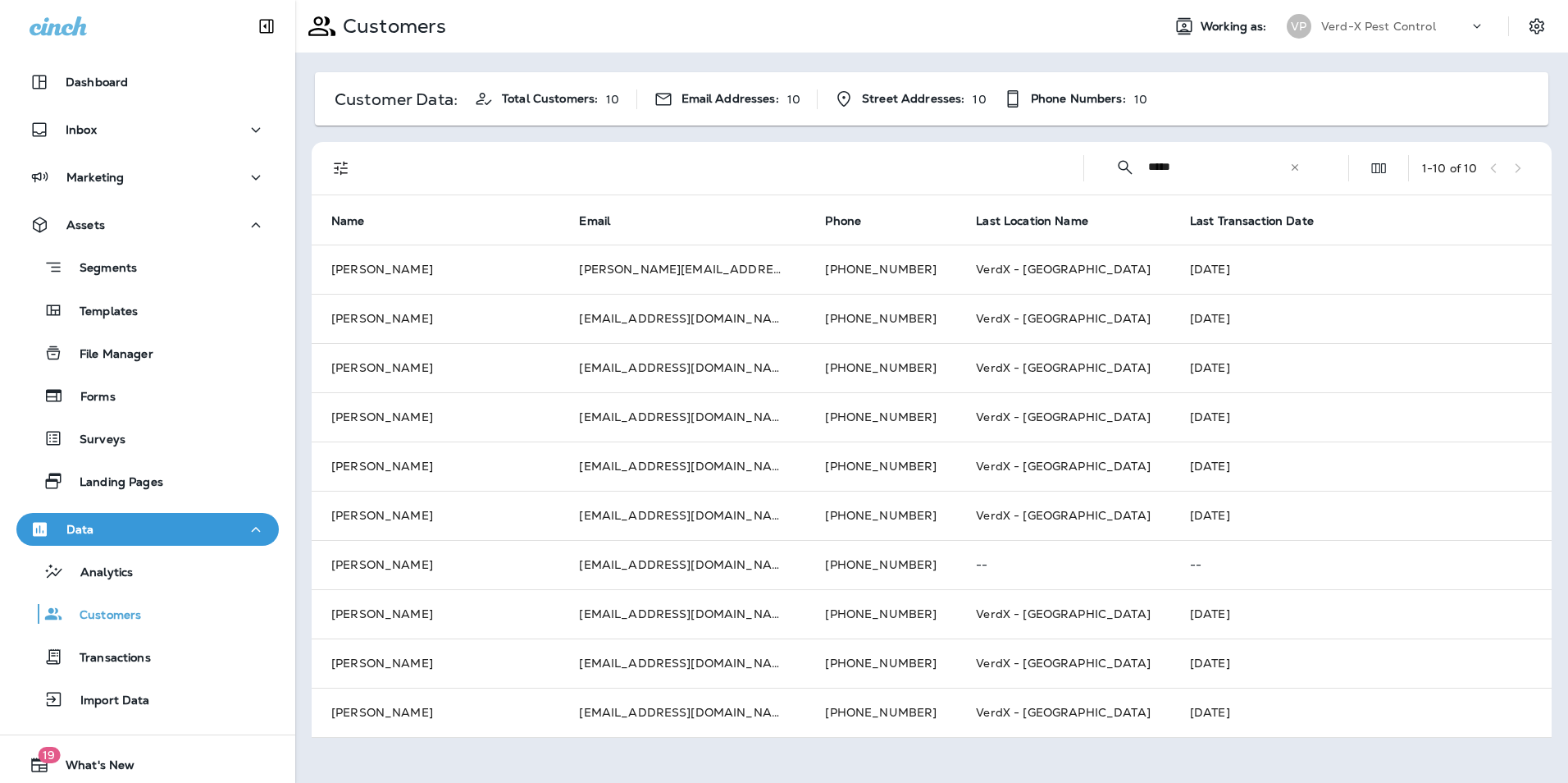
click at [1291, 167] on icon at bounding box center [1295, 167] width 12 height 12
drag, startPoint x: 1238, startPoint y: 172, endPoint x: 1223, endPoint y: 161, distance: 18.6
click at [1238, 172] on input "text" at bounding box center [1233, 167] width 171 height 43
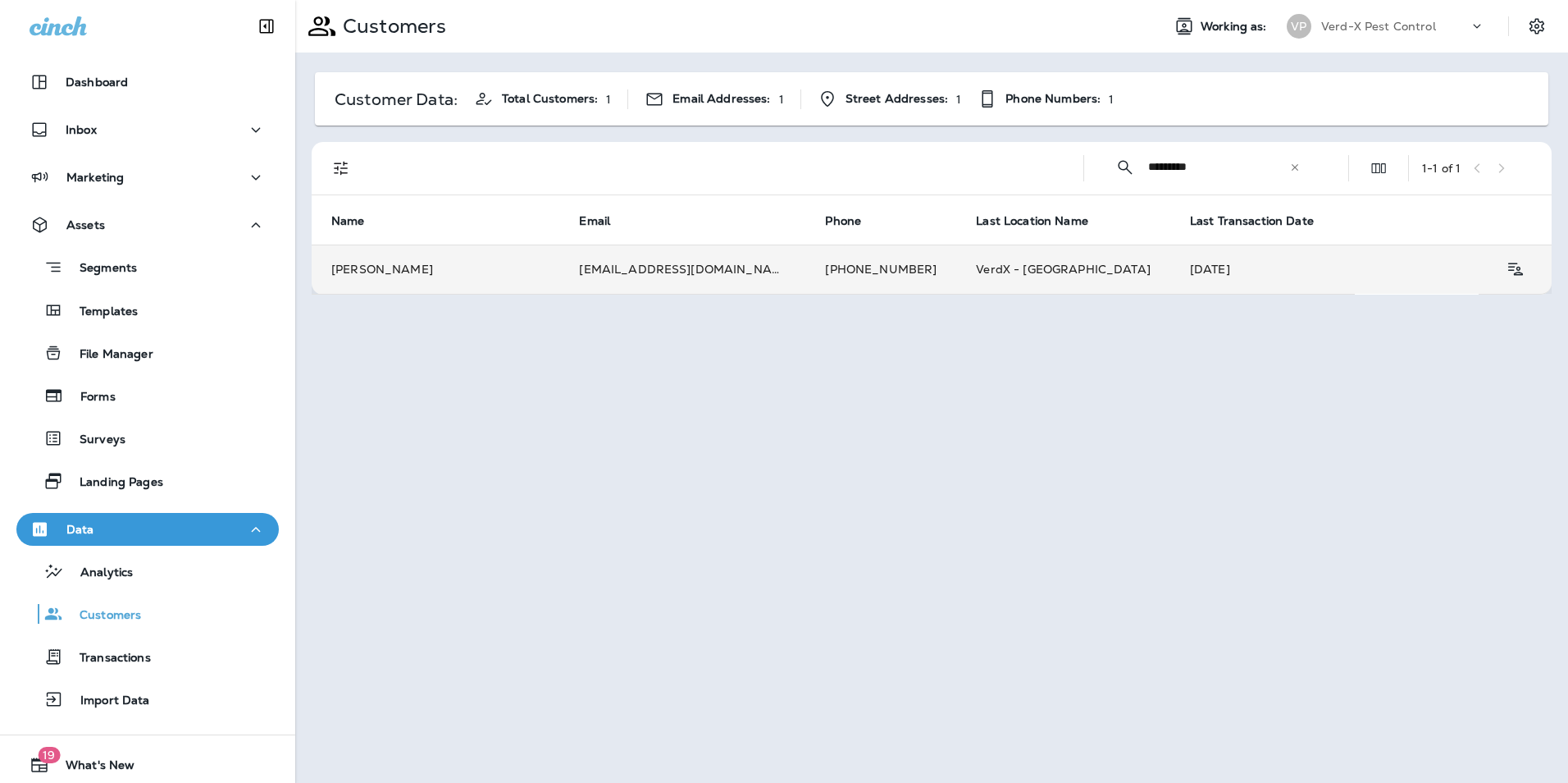
type input "*********"
click at [810, 265] on td "[PHONE_NUMBER]" at bounding box center [880, 269] width 151 height 49
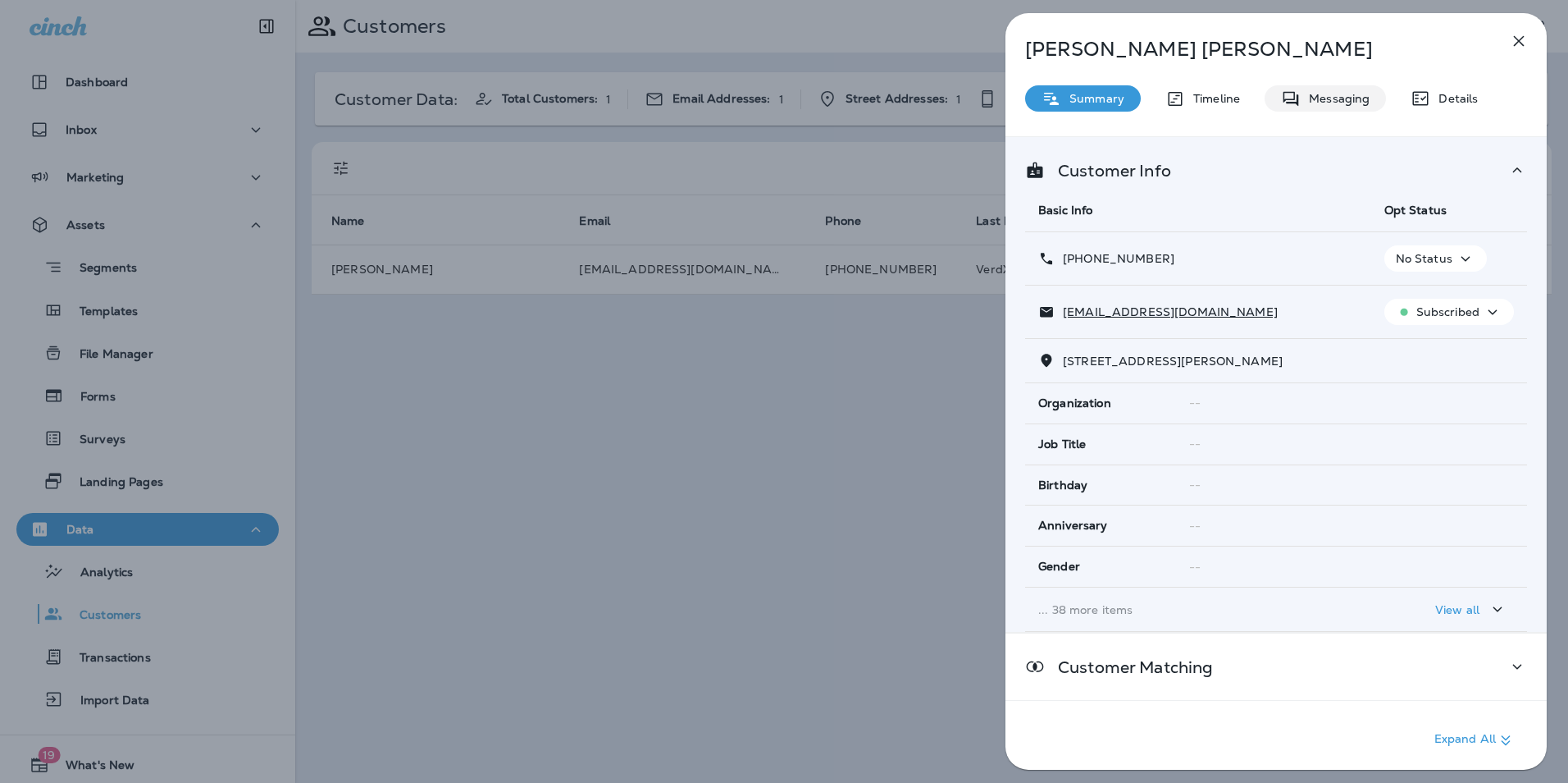
click at [1321, 97] on p "Messaging" at bounding box center [1335, 99] width 69 height 14
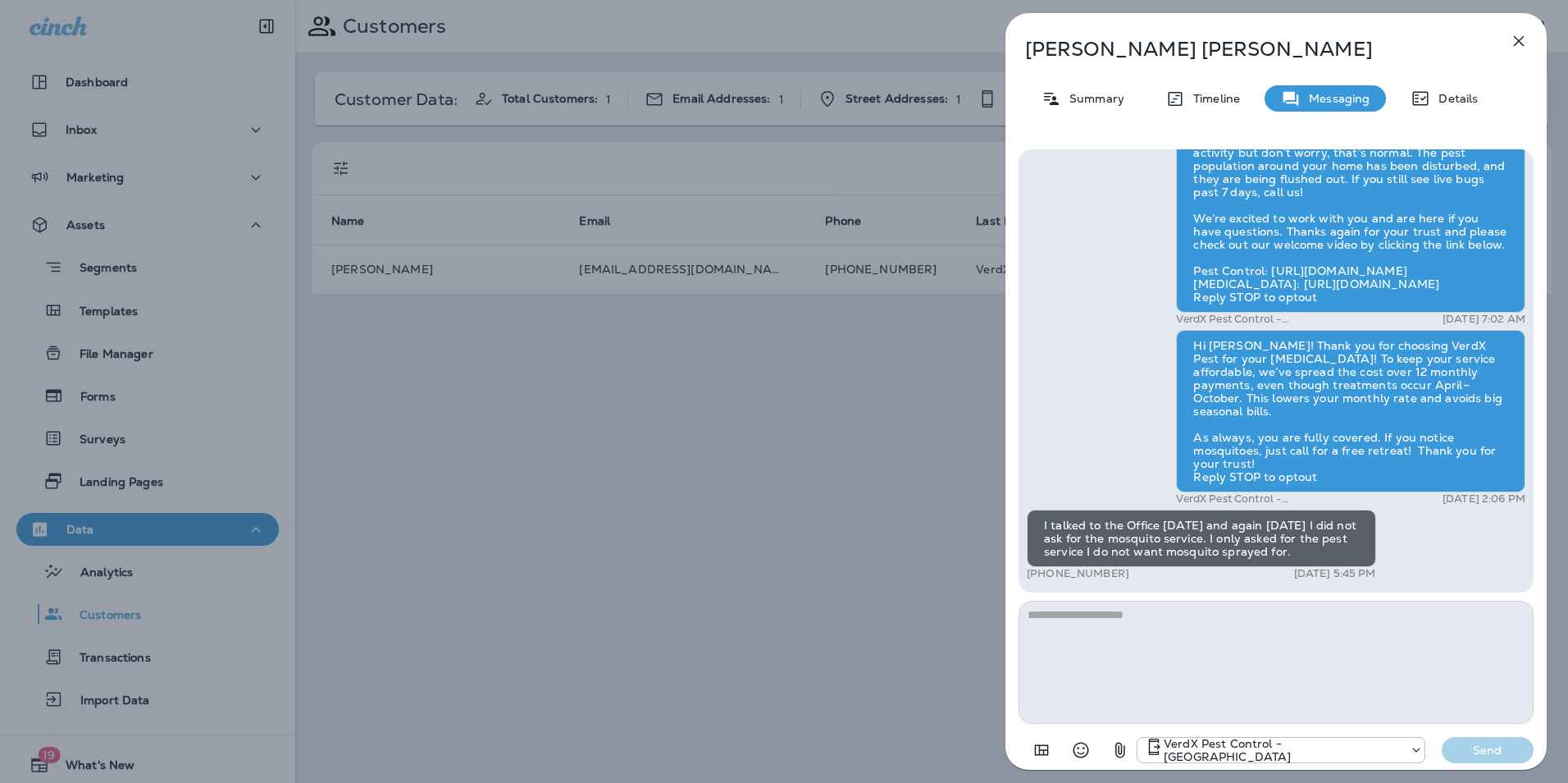
click at [1095, 636] on textarea at bounding box center [1276, 663] width 515 height 123
click at [1165, 645] on textarea at bounding box center [1276, 663] width 515 height 123
click at [1516, 38] on icon "button" at bounding box center [1519, 42] width 11 height 11
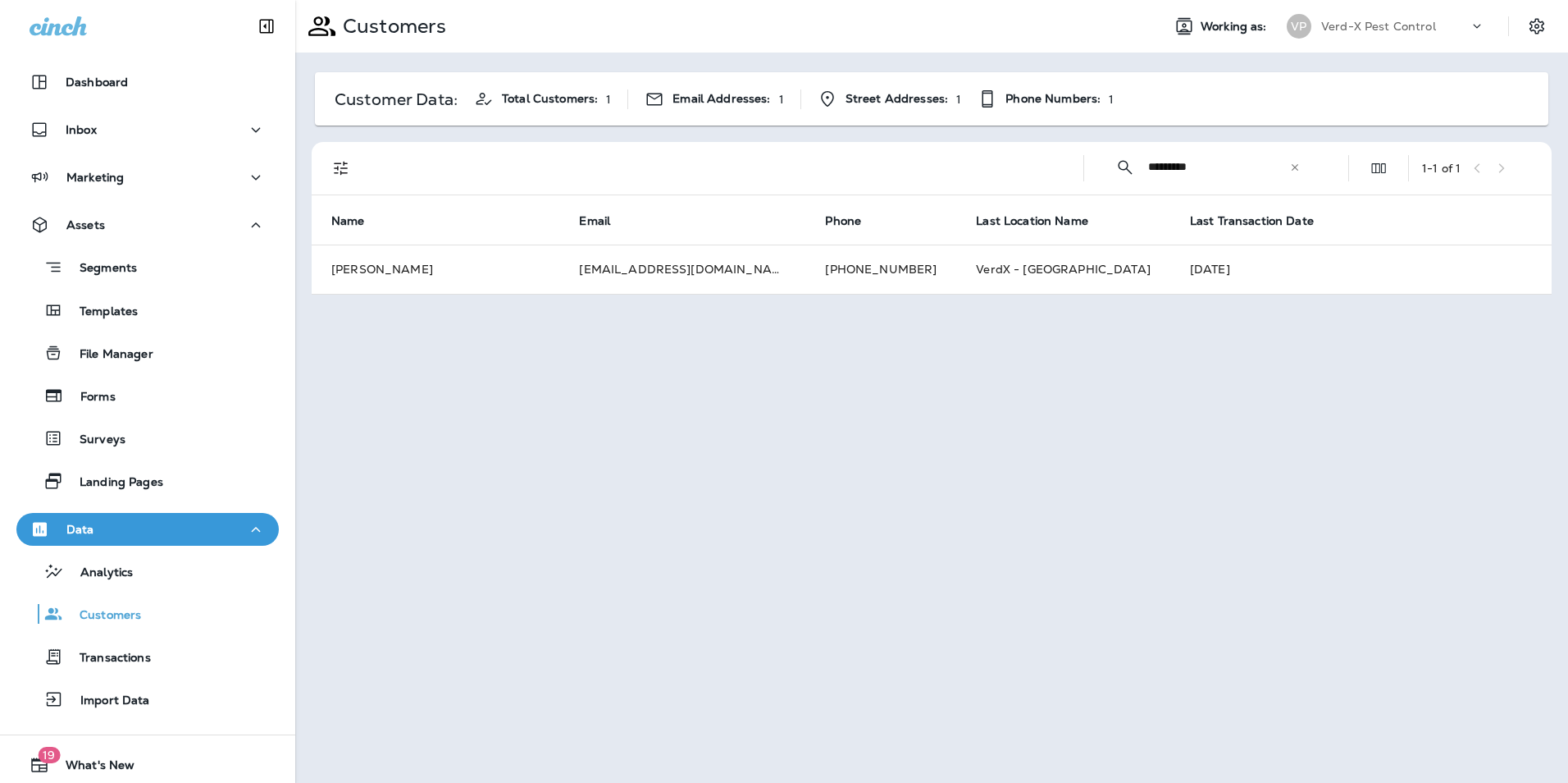
click at [1291, 166] on icon at bounding box center [1295, 167] width 12 height 12
click at [1120, 163] on icon "Collapse Search" at bounding box center [1126, 167] width 20 height 20
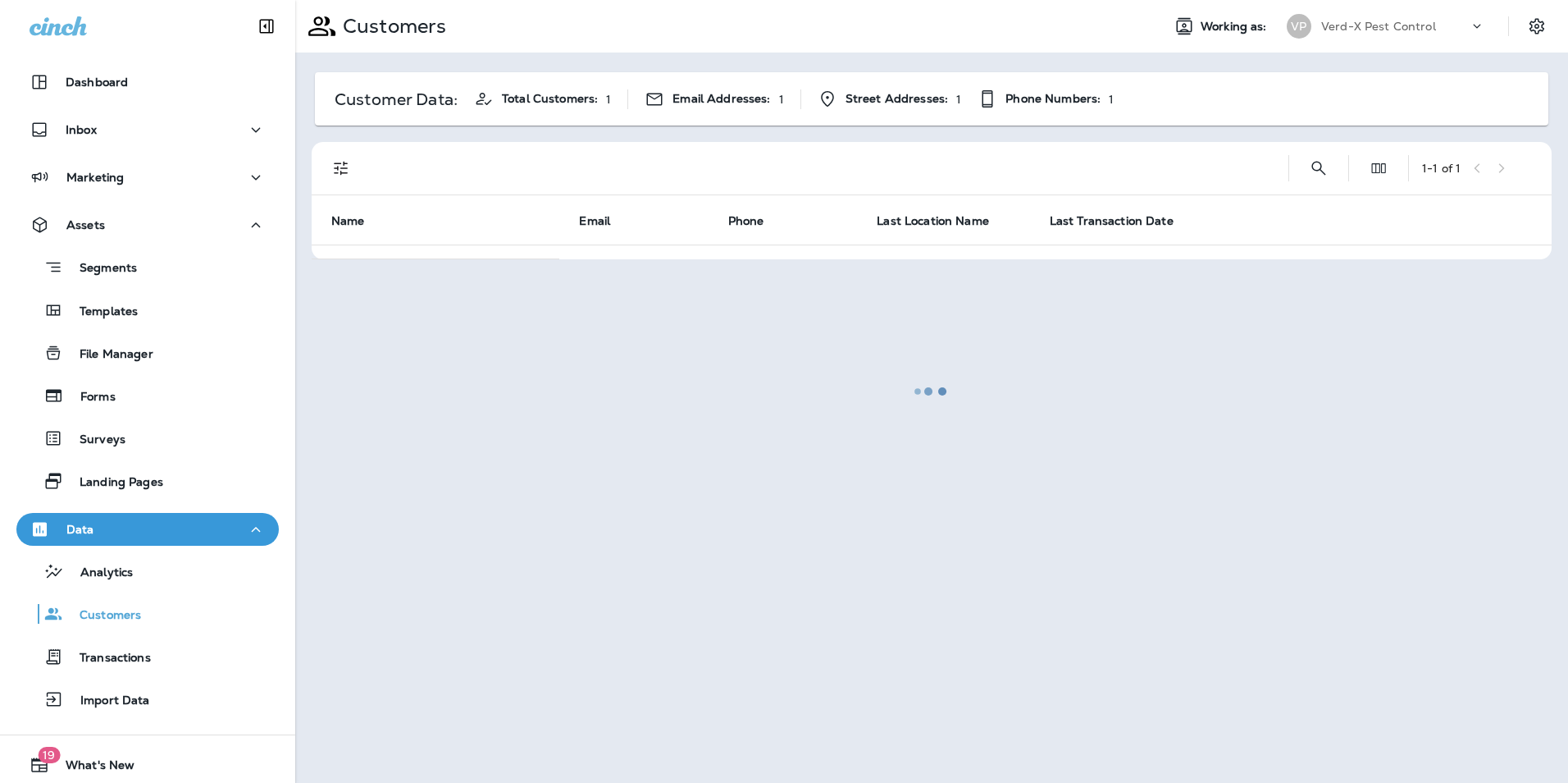
click at [1316, 163] on div "1 - 1 of 1" at bounding box center [935, 168] width 1221 height 53
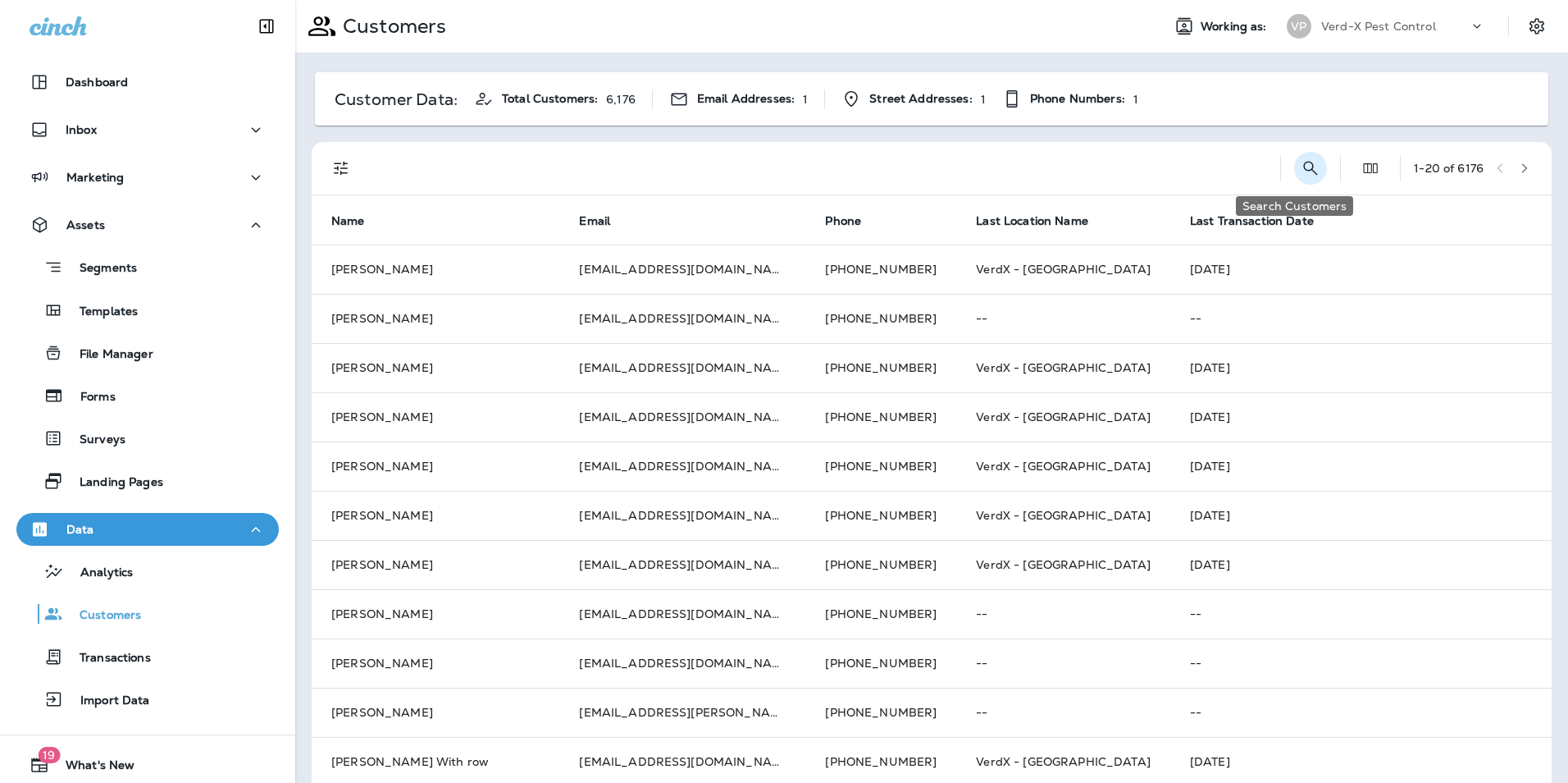
click at [1304, 171] on icon "Search Customers" at bounding box center [1310, 167] width 14 height 14
type input "**********"
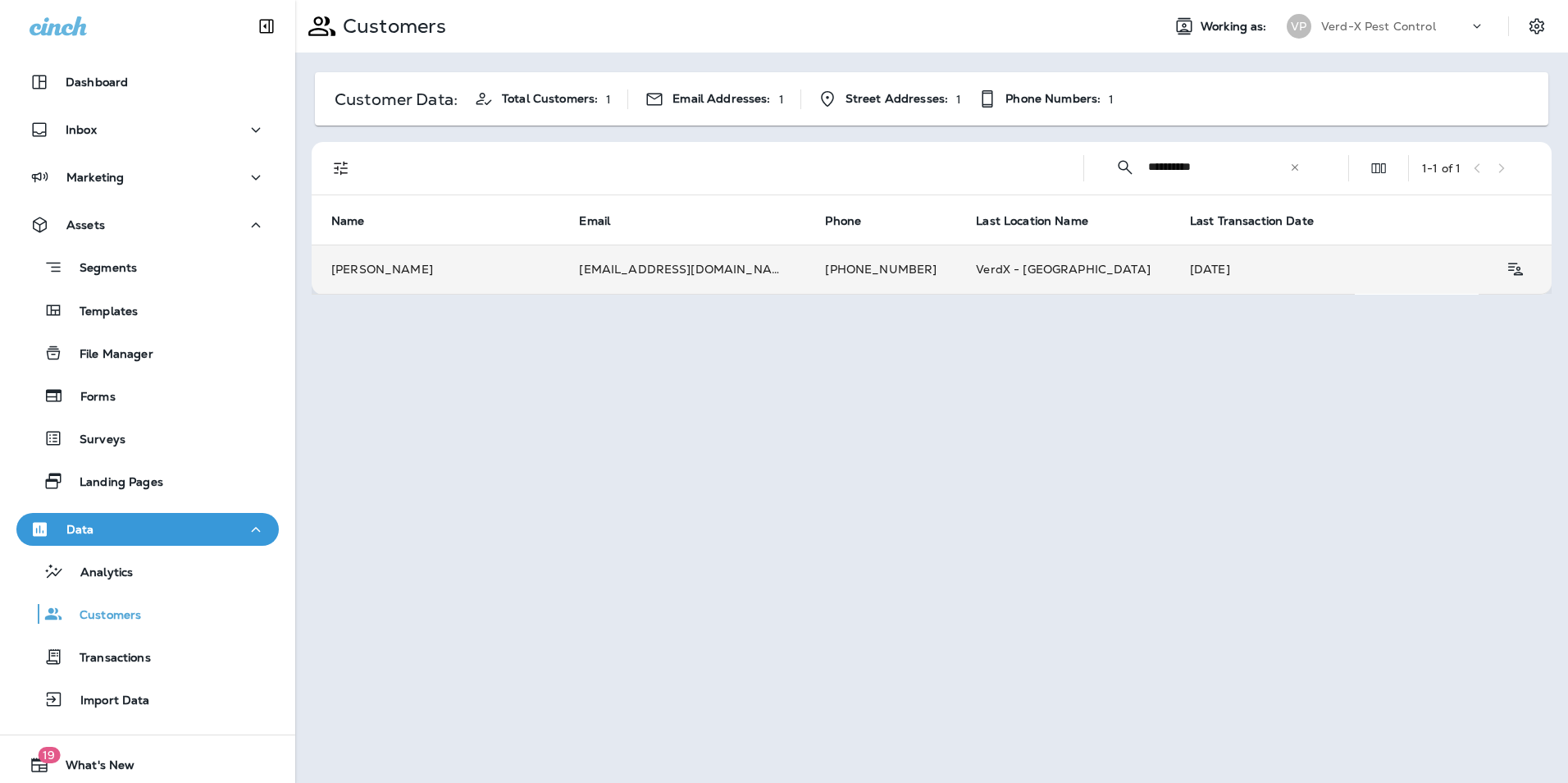
click at [647, 262] on td "[EMAIL_ADDRESS][DOMAIN_NAME]" at bounding box center [682, 269] width 246 height 49
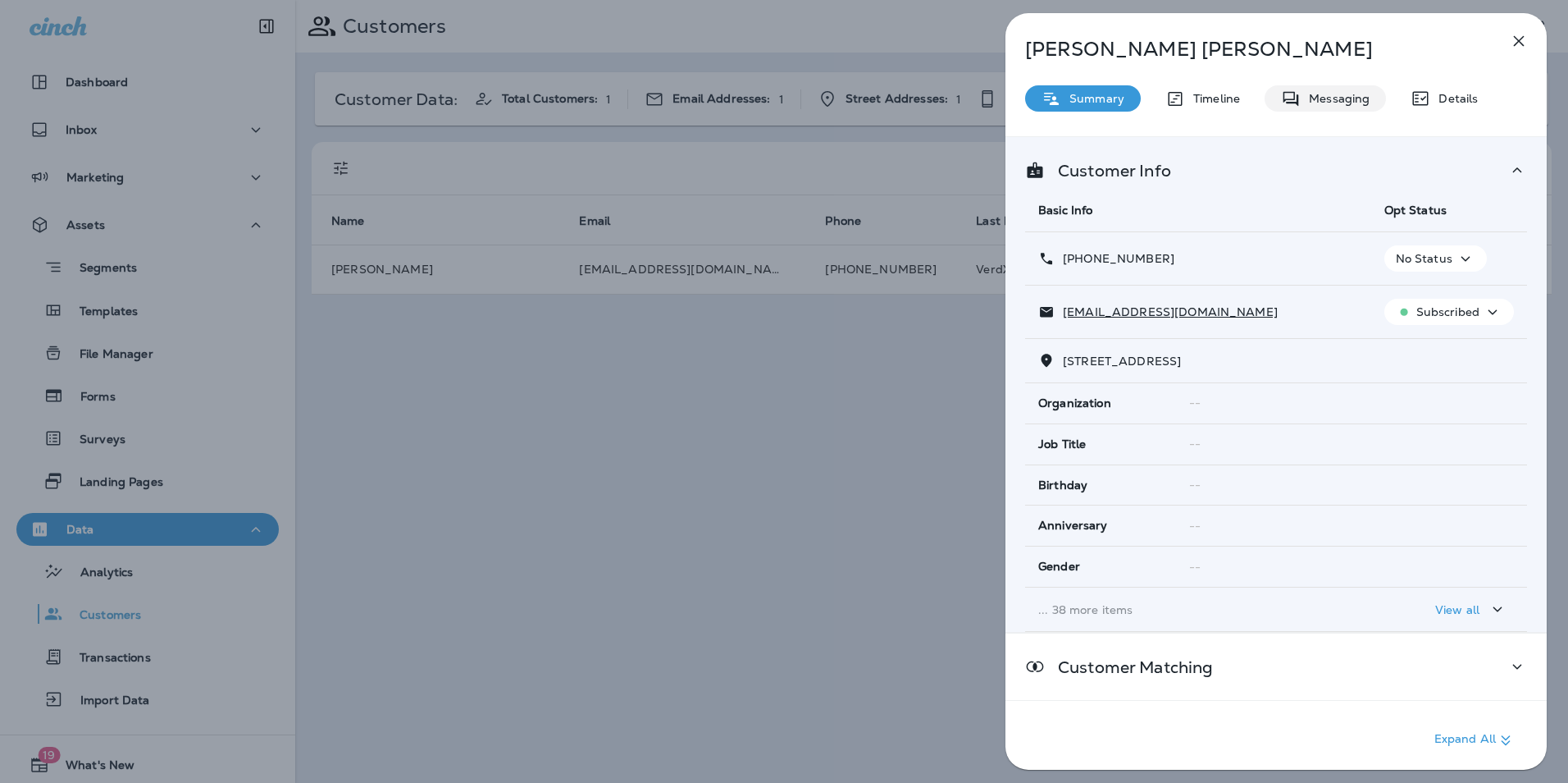
click at [1351, 92] on p "Messaging" at bounding box center [1335, 99] width 69 height 14
